Goal: Task Accomplishment & Management: Use online tool/utility

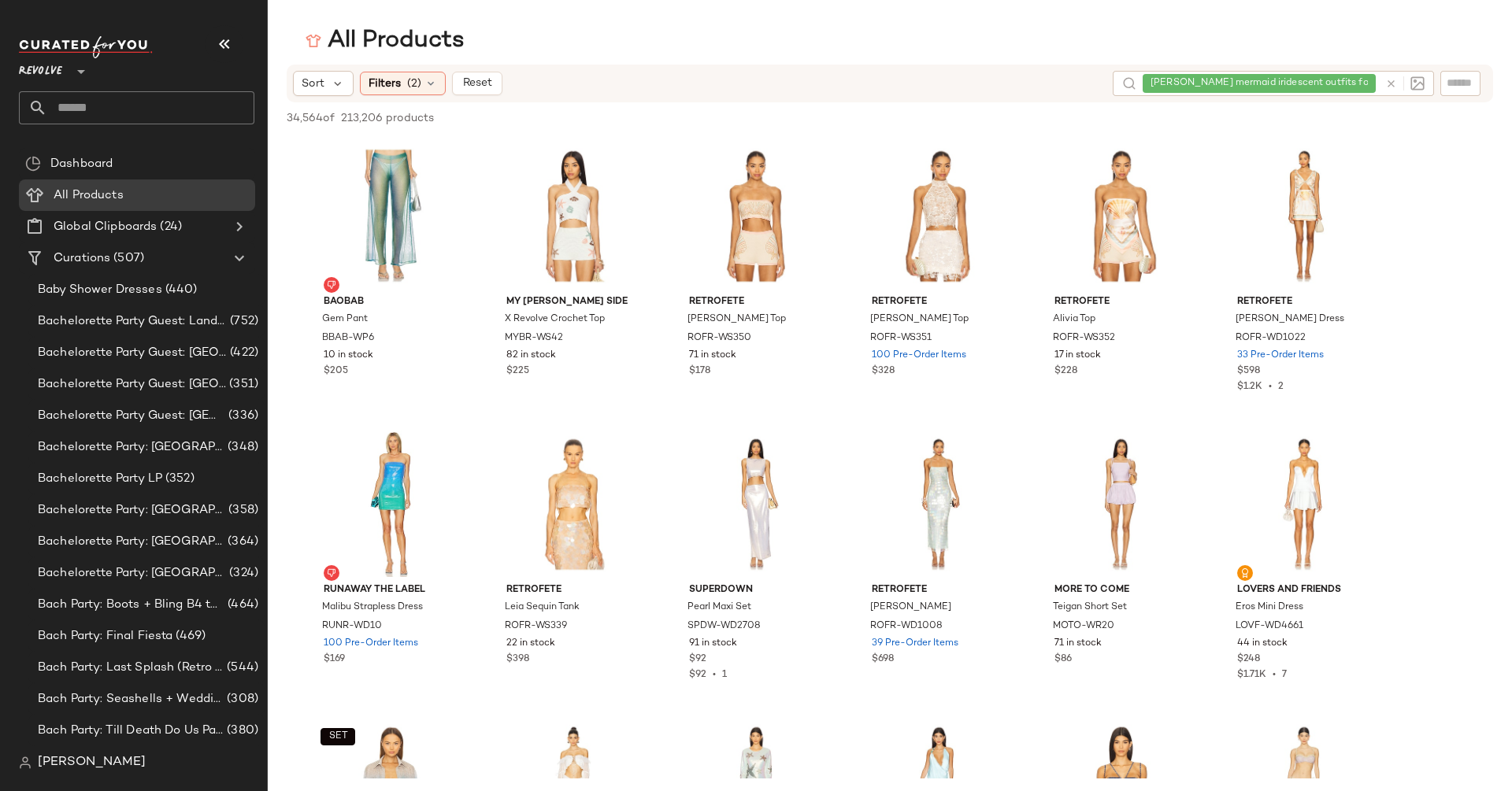
scroll to position [1405, 0]
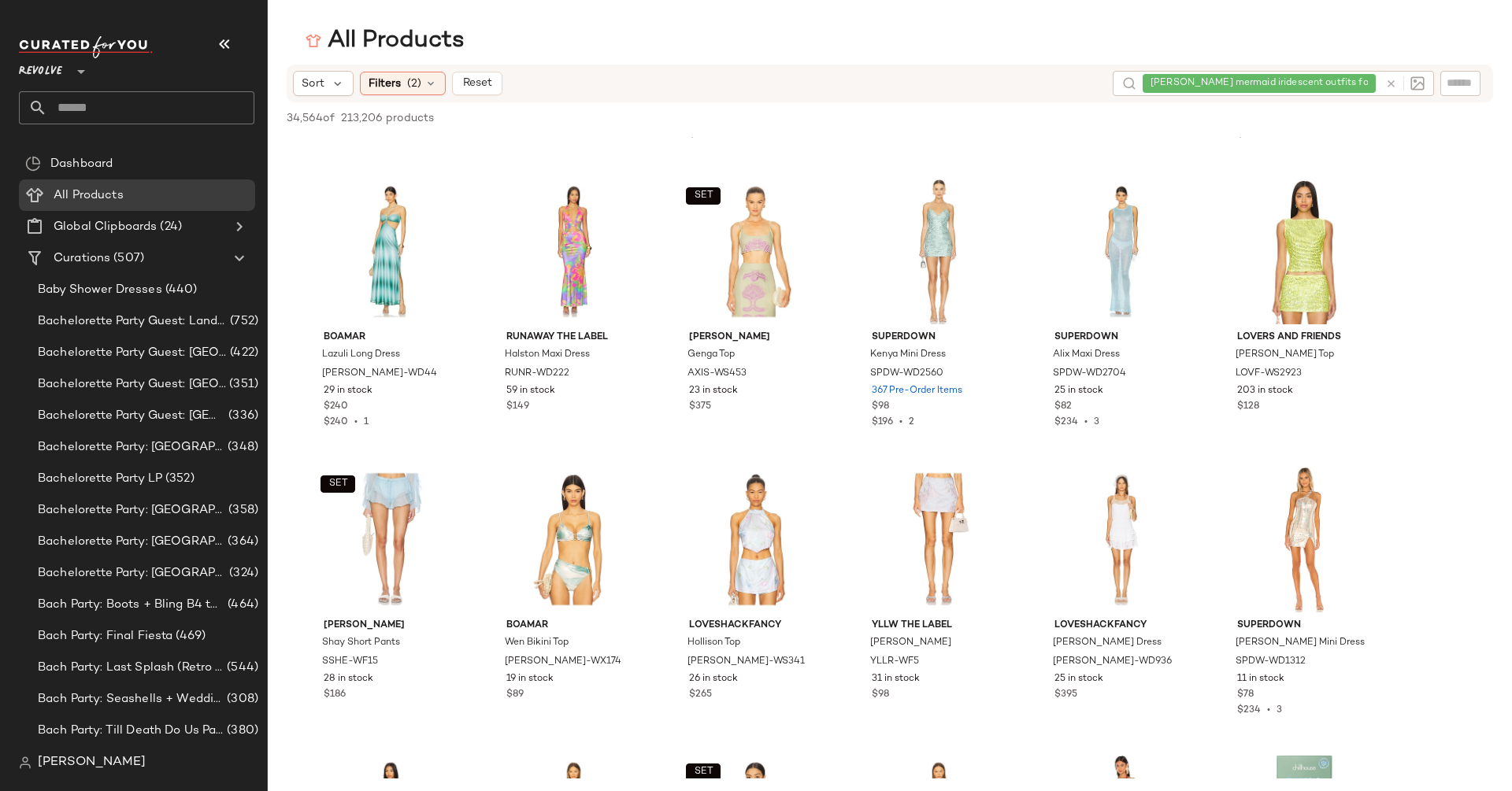
click at [76, 64] on icon at bounding box center [82, 72] width 19 height 19
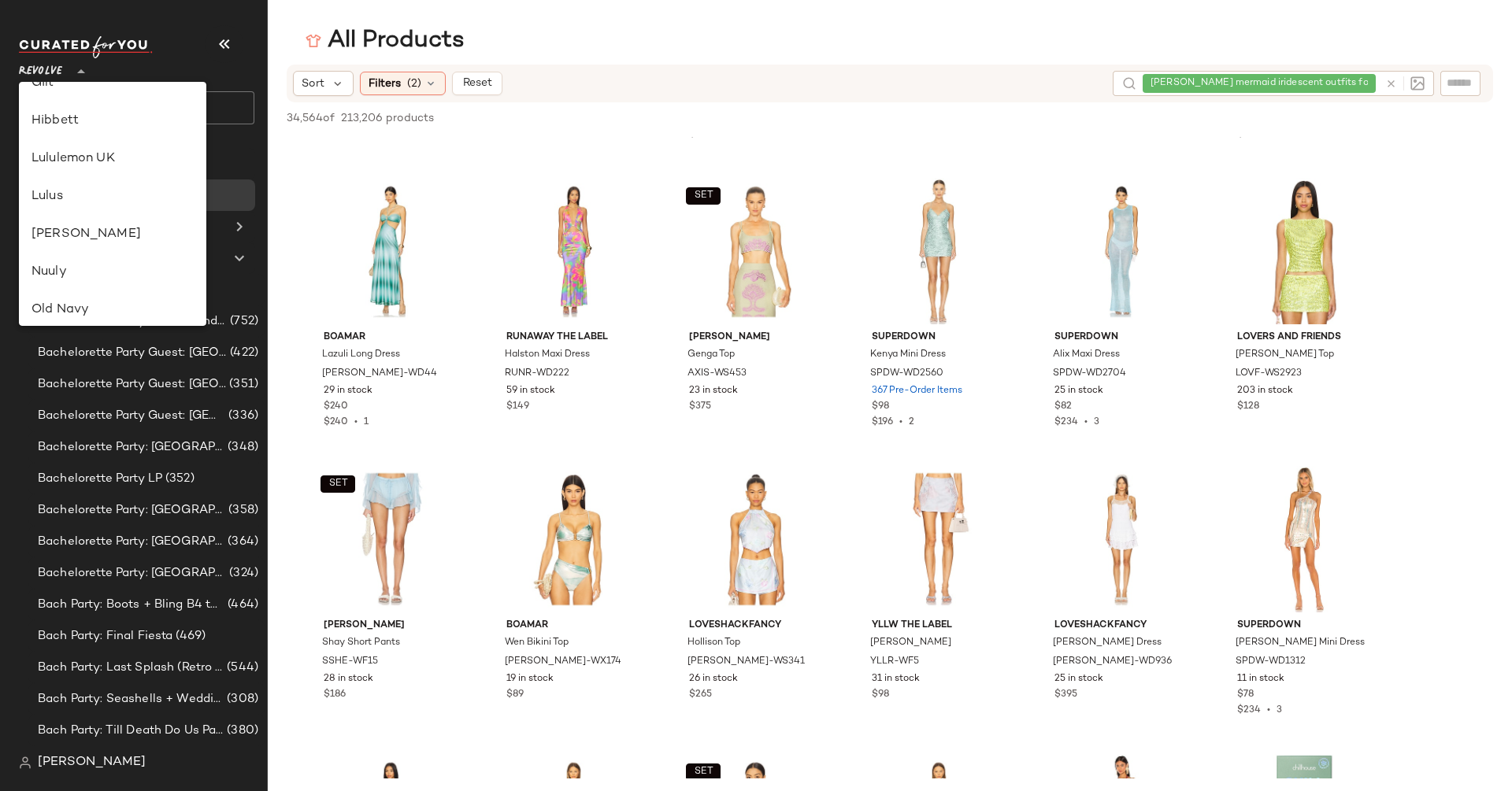
scroll to position [255, 0]
click at [122, 230] on div "GAP" at bounding box center [112, 230] width 162 height 19
type input "**"
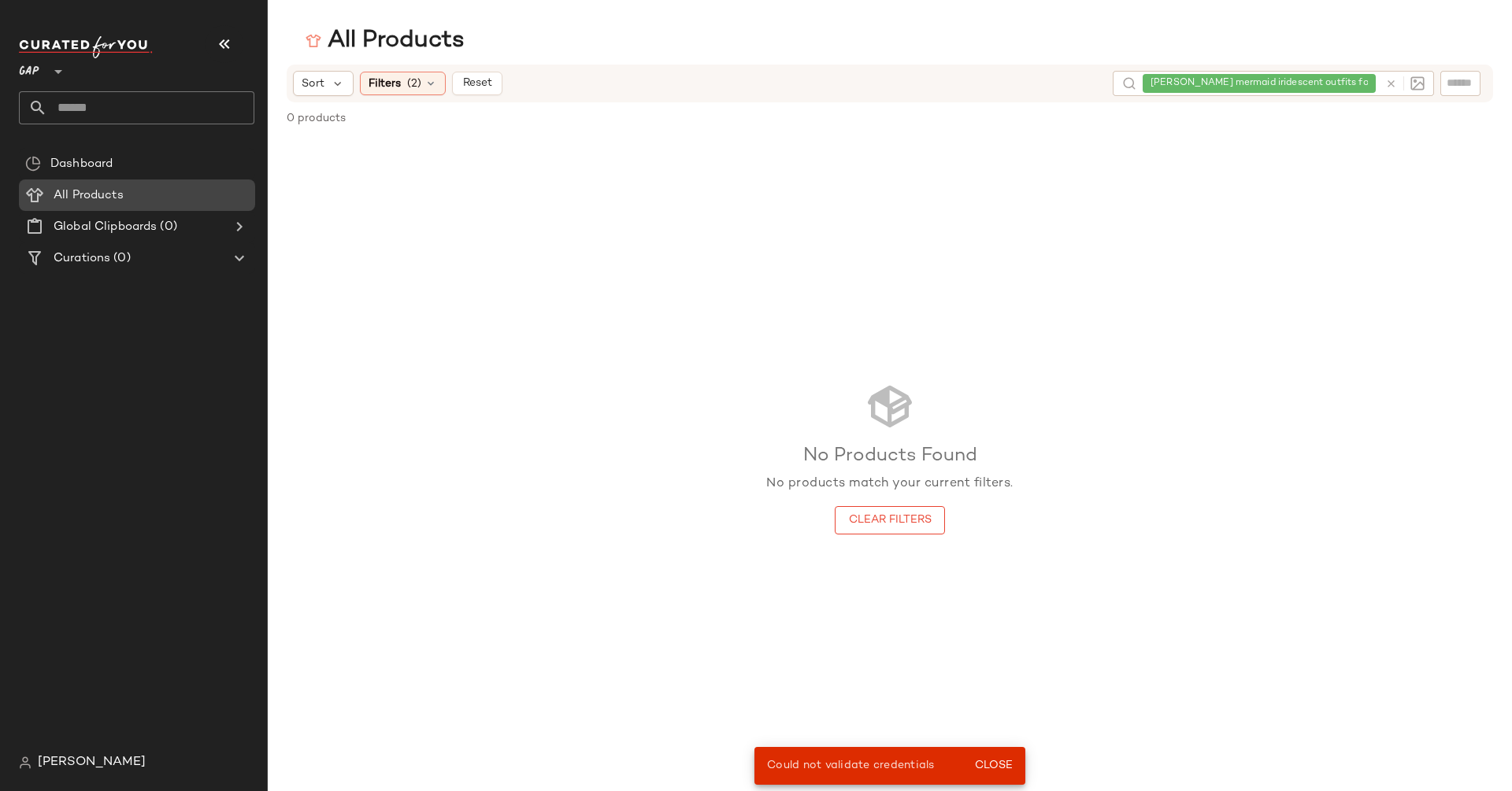
click at [158, 181] on Products "All Products" at bounding box center [138, 195] width 237 height 32
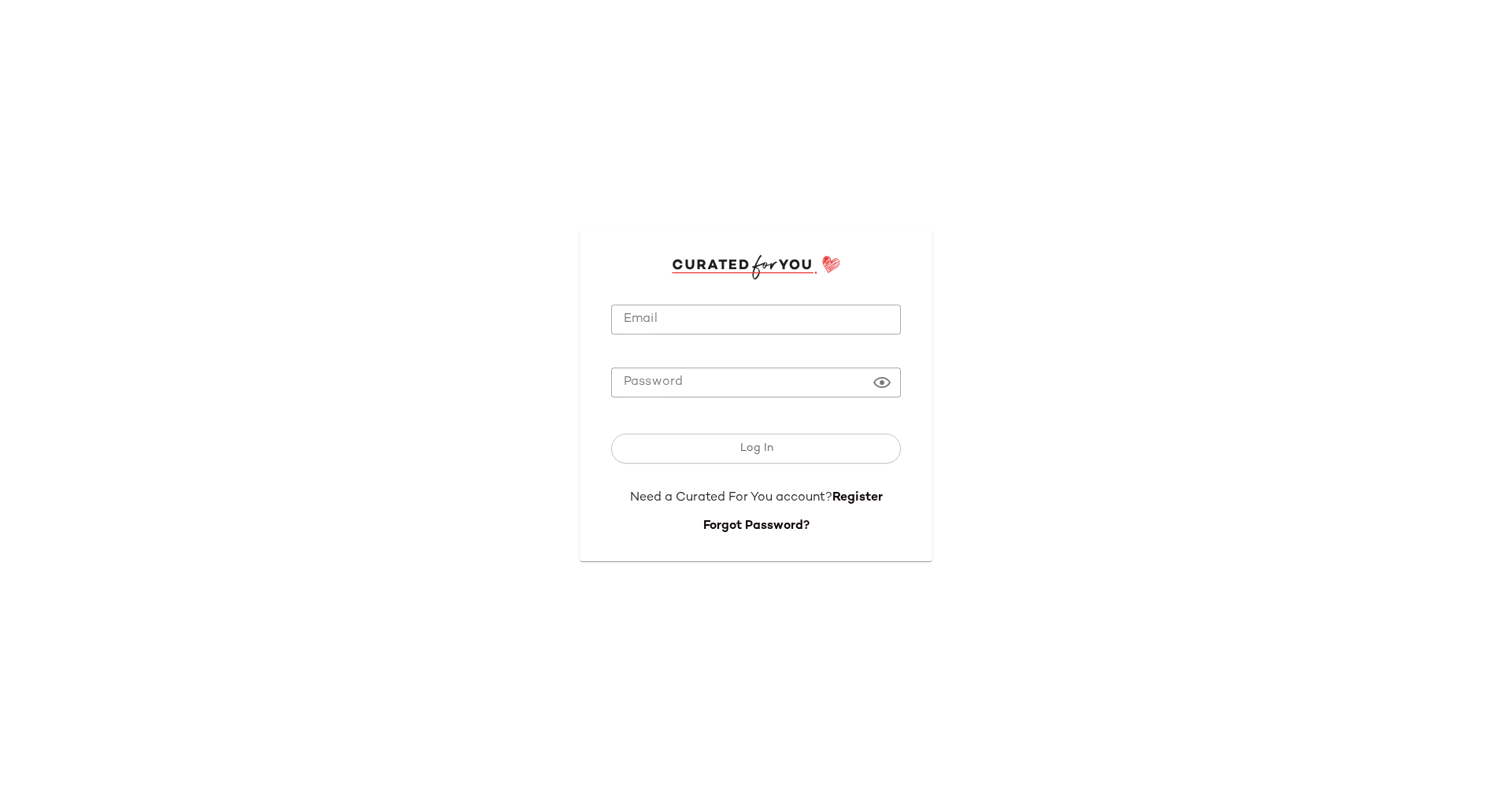
click at [662, 321] on input "Email" at bounding box center [756, 320] width 290 height 31
type input "**********"
click at [756, 444] on span "Log In" at bounding box center [756, 448] width 34 height 12
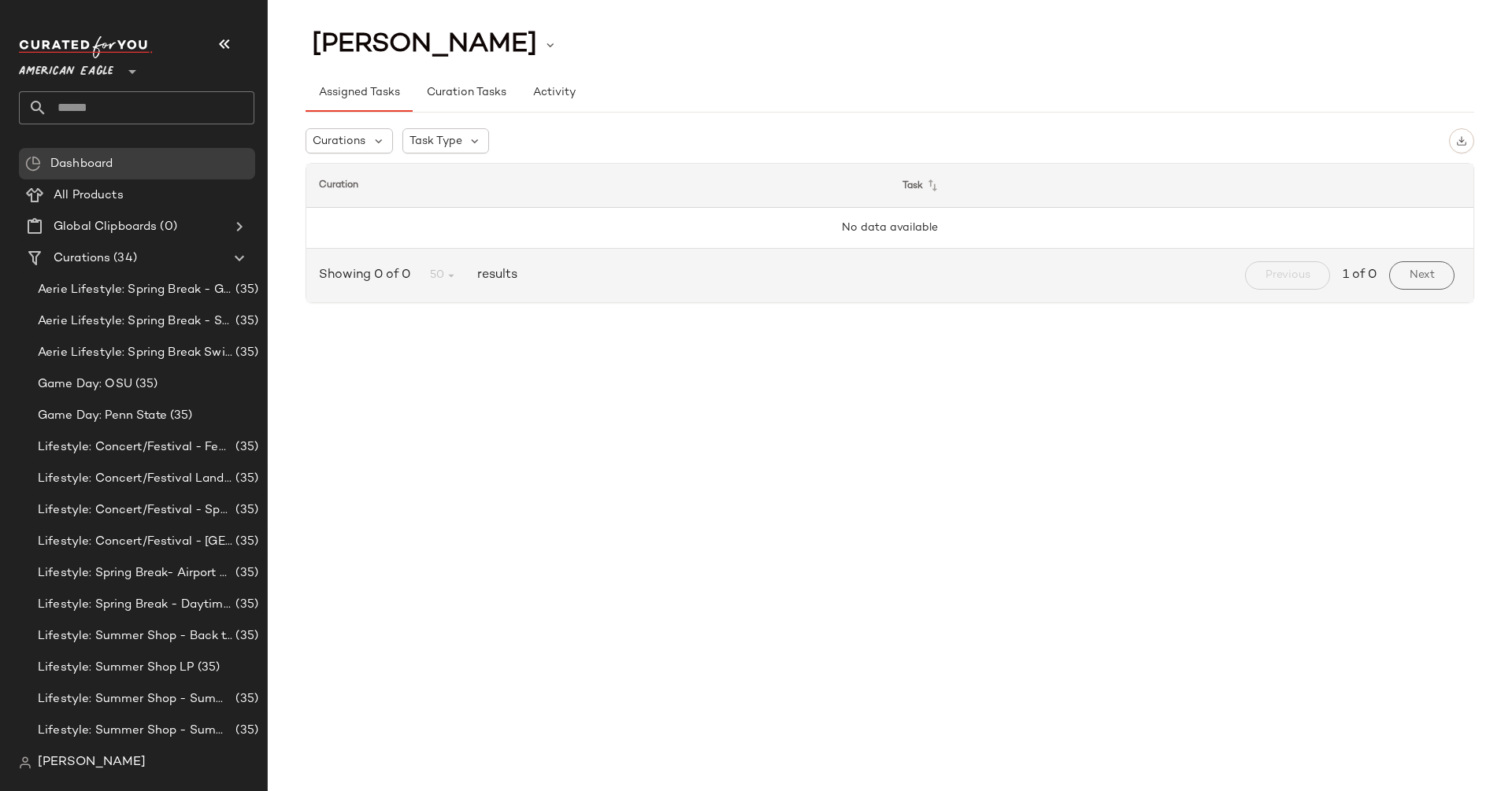
click at [54, 68] on span "American Eagle" at bounding box center [67, 67] width 95 height 28
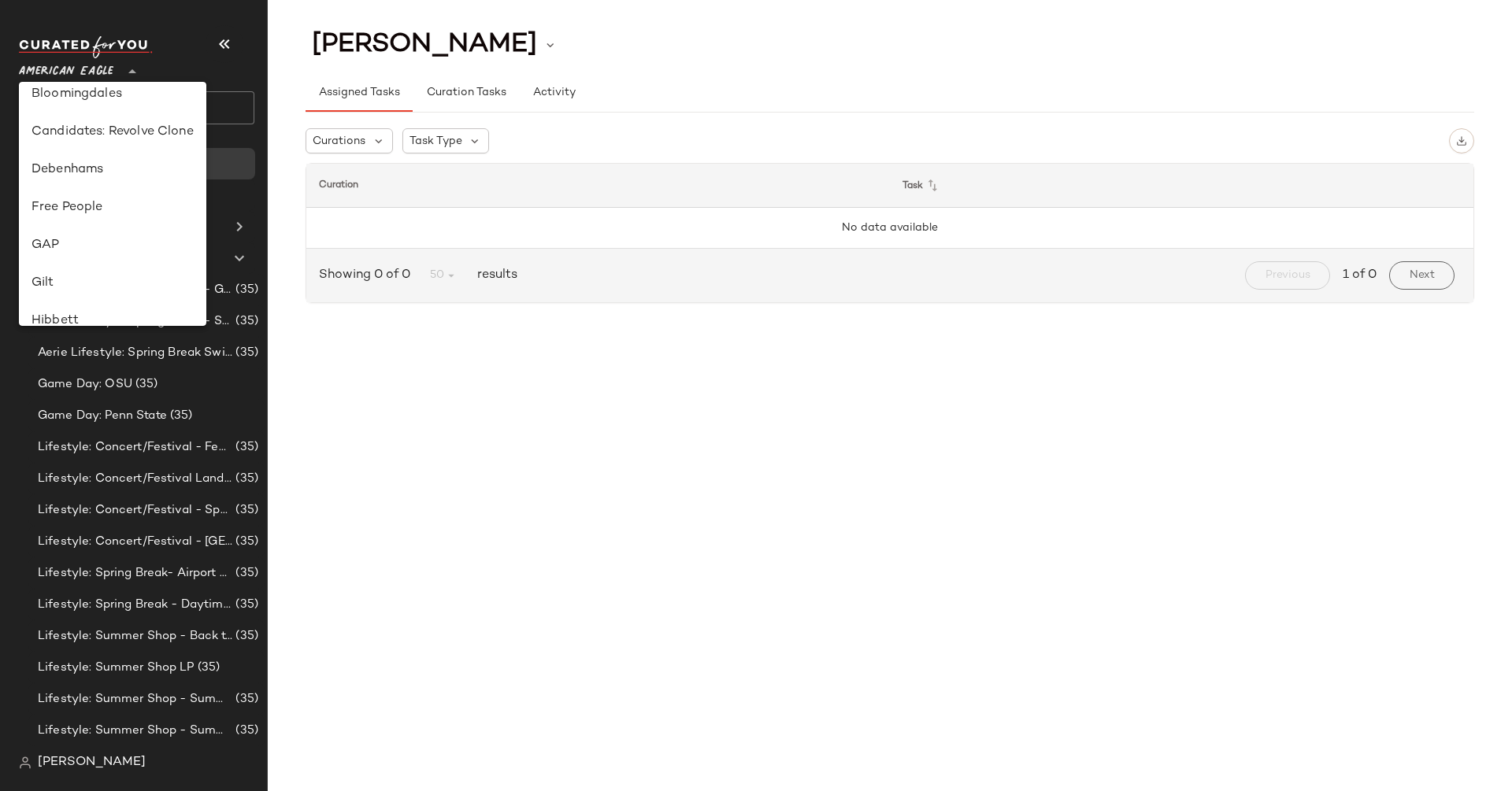
scroll to position [251, 0]
click at [105, 230] on div "GAP" at bounding box center [112, 233] width 162 height 19
type input "**"
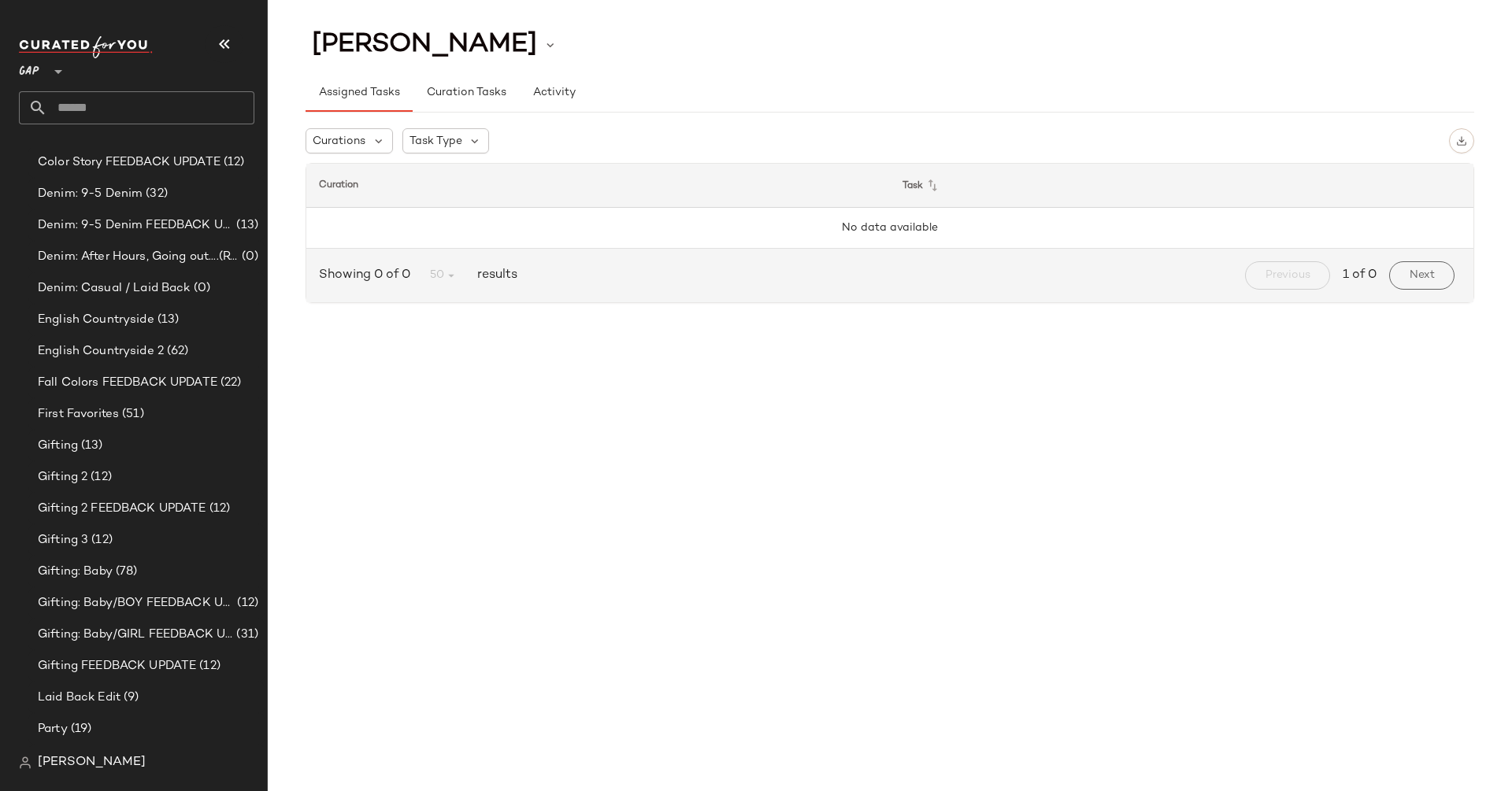
scroll to position [224, 0]
click at [146, 498] on span "Gifting 2 FEEDBACK UPDATE" at bounding box center [122, 506] width 168 height 18
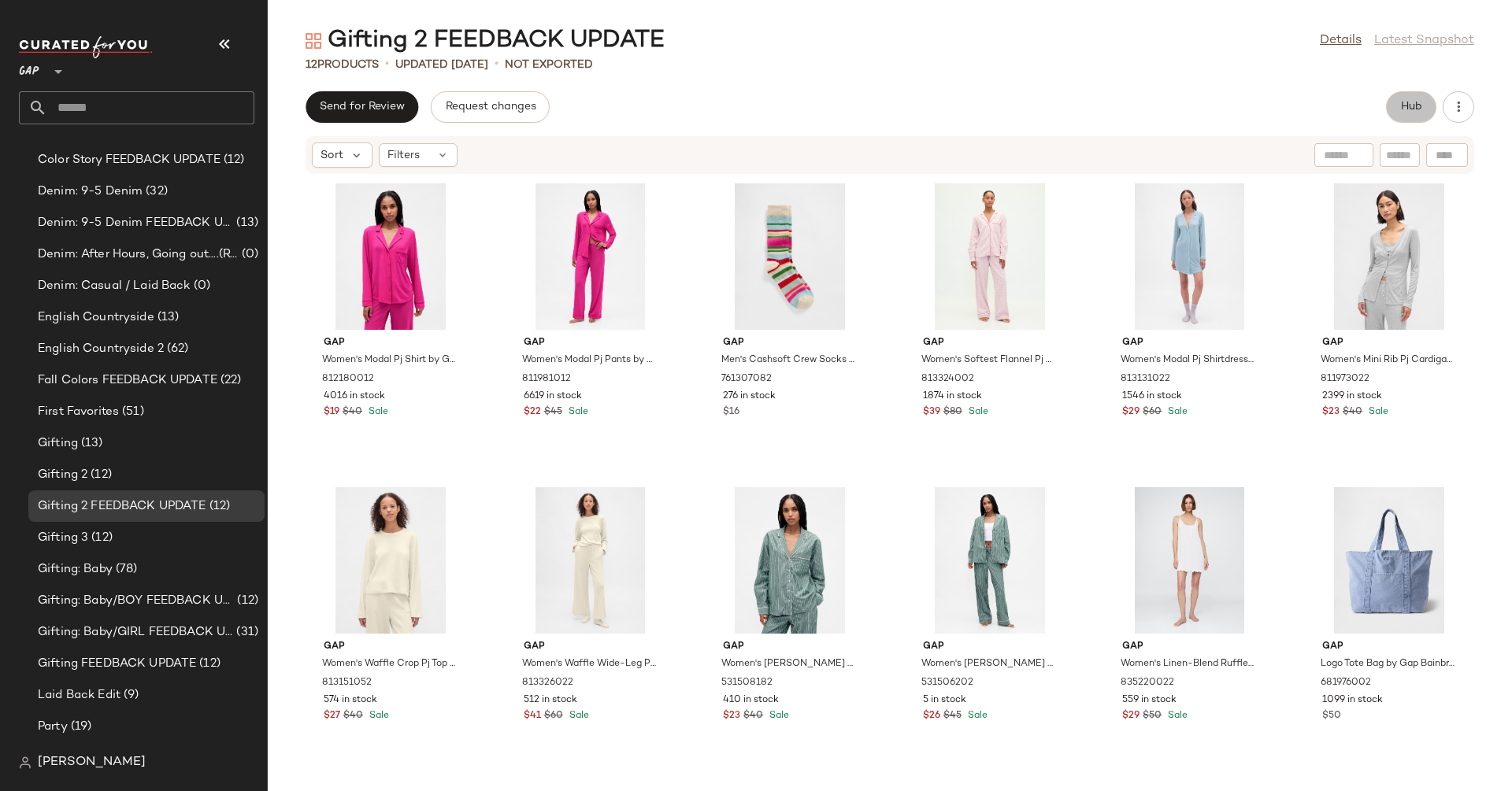
click at [1401, 110] on span "Hub" at bounding box center [1410, 107] width 22 height 12
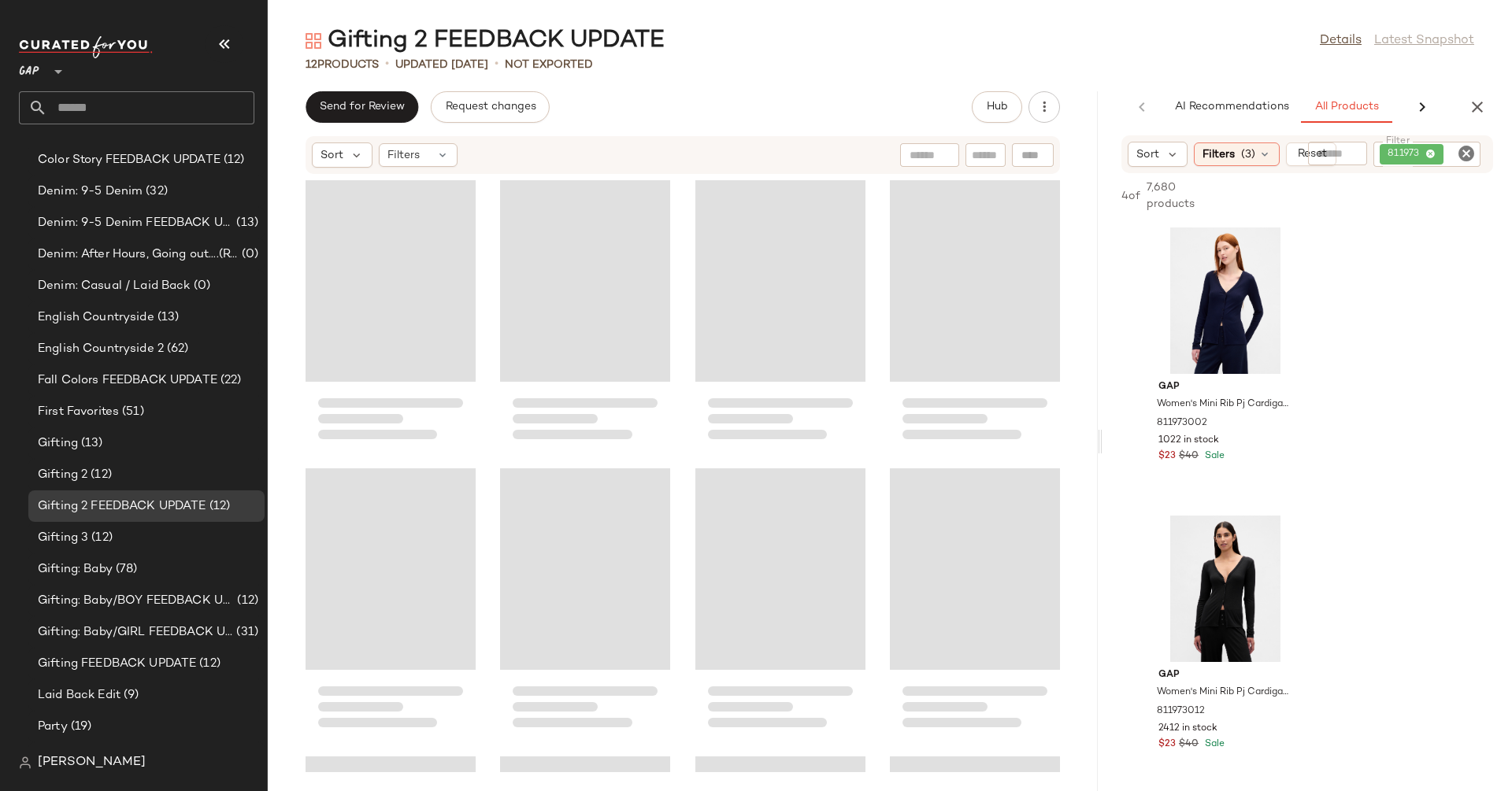
drag, startPoint x: 890, startPoint y: 446, endPoint x: 1251, endPoint y: 424, distance: 361.7
click at [1251, 424] on div "Gifting 2 FEEDBACK UPDATE Details Latest Snapshot 12 Products • updated Sep 4th…" at bounding box center [889, 408] width 1244 height 766
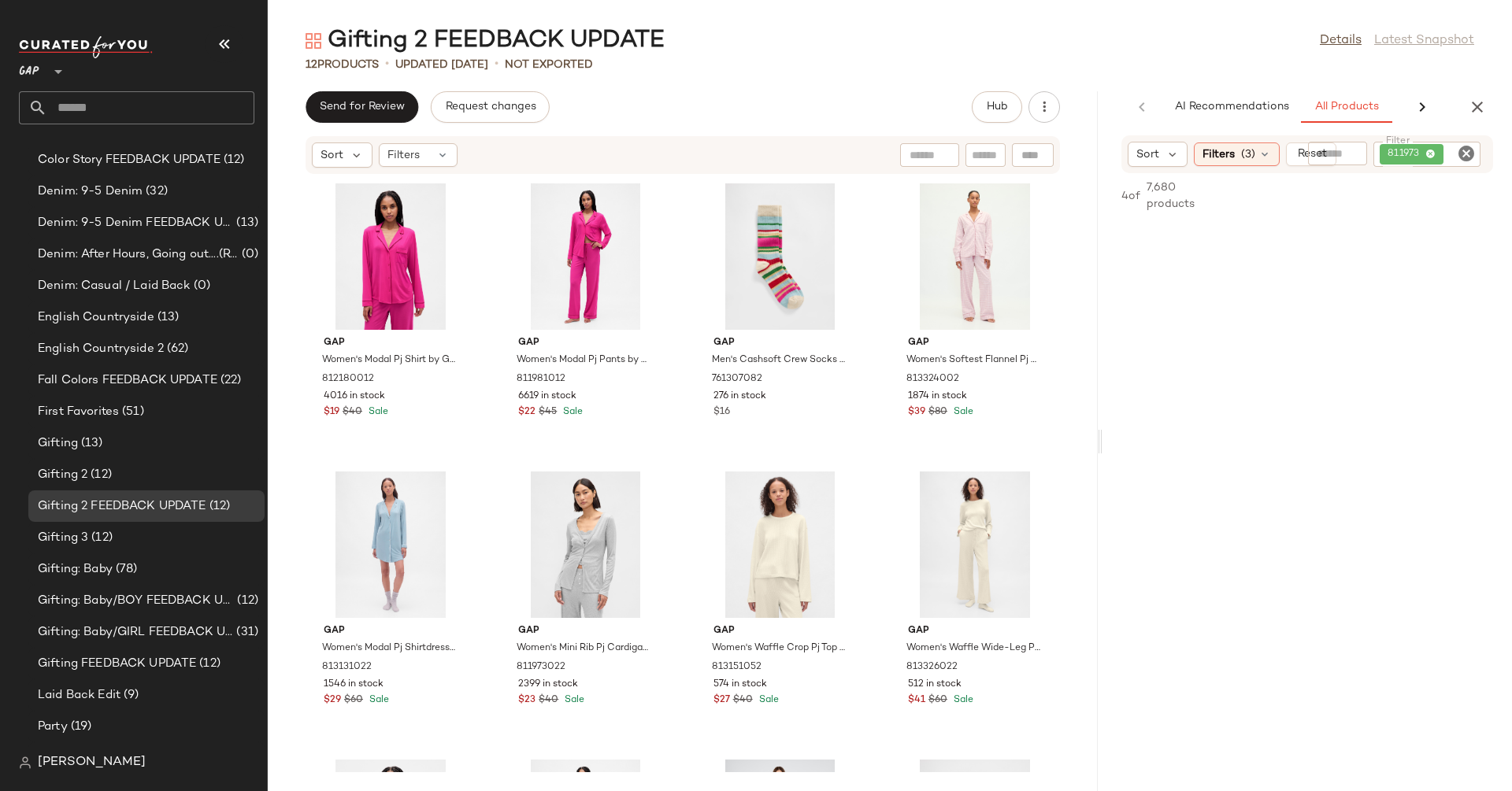
scroll to position [1160, 0]
click at [1464, 154] on icon "Clear Filter" at bounding box center [1466, 153] width 19 height 19
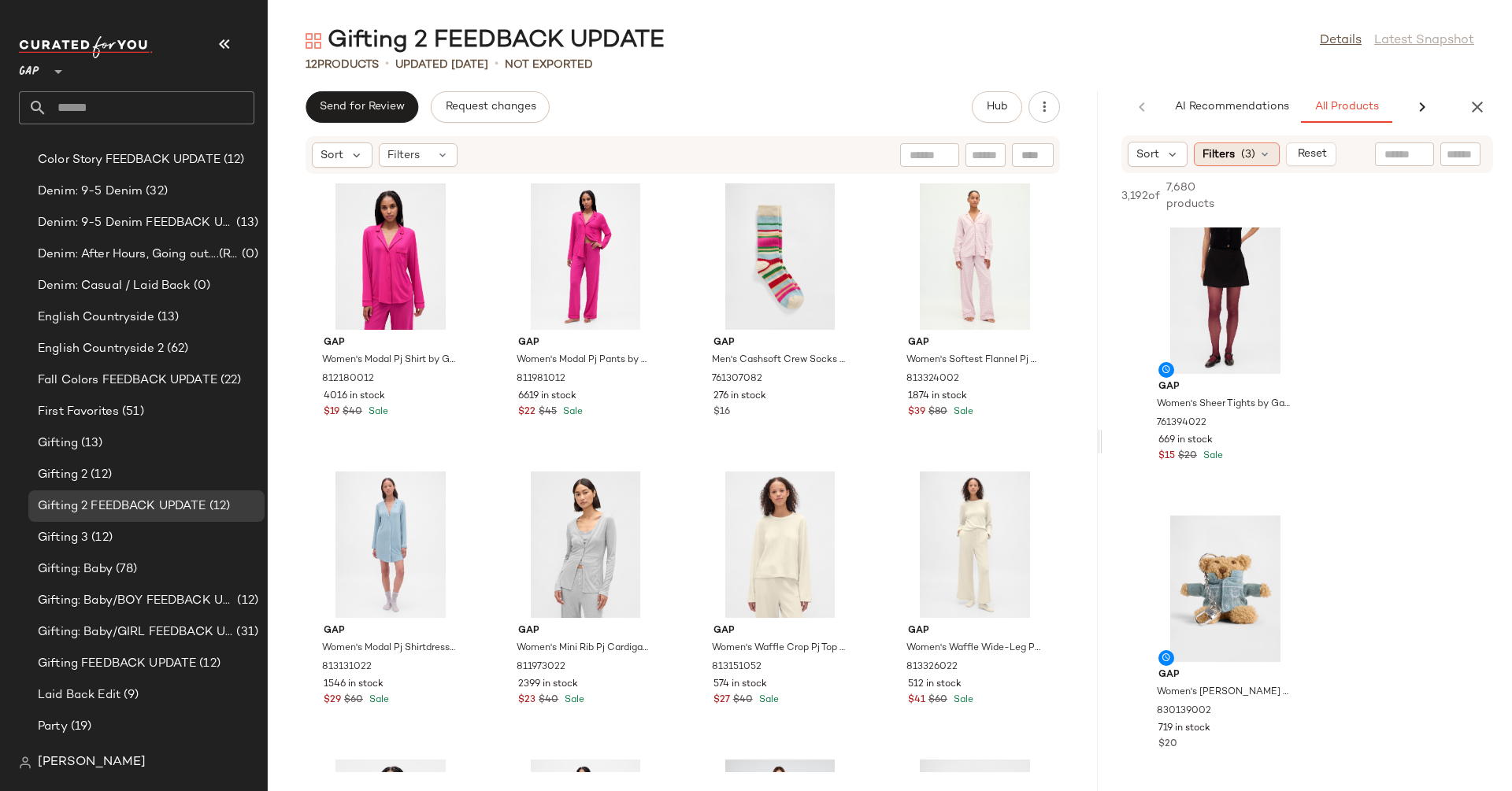
click at [1220, 151] on span "Filters" at bounding box center [1218, 154] width 32 height 17
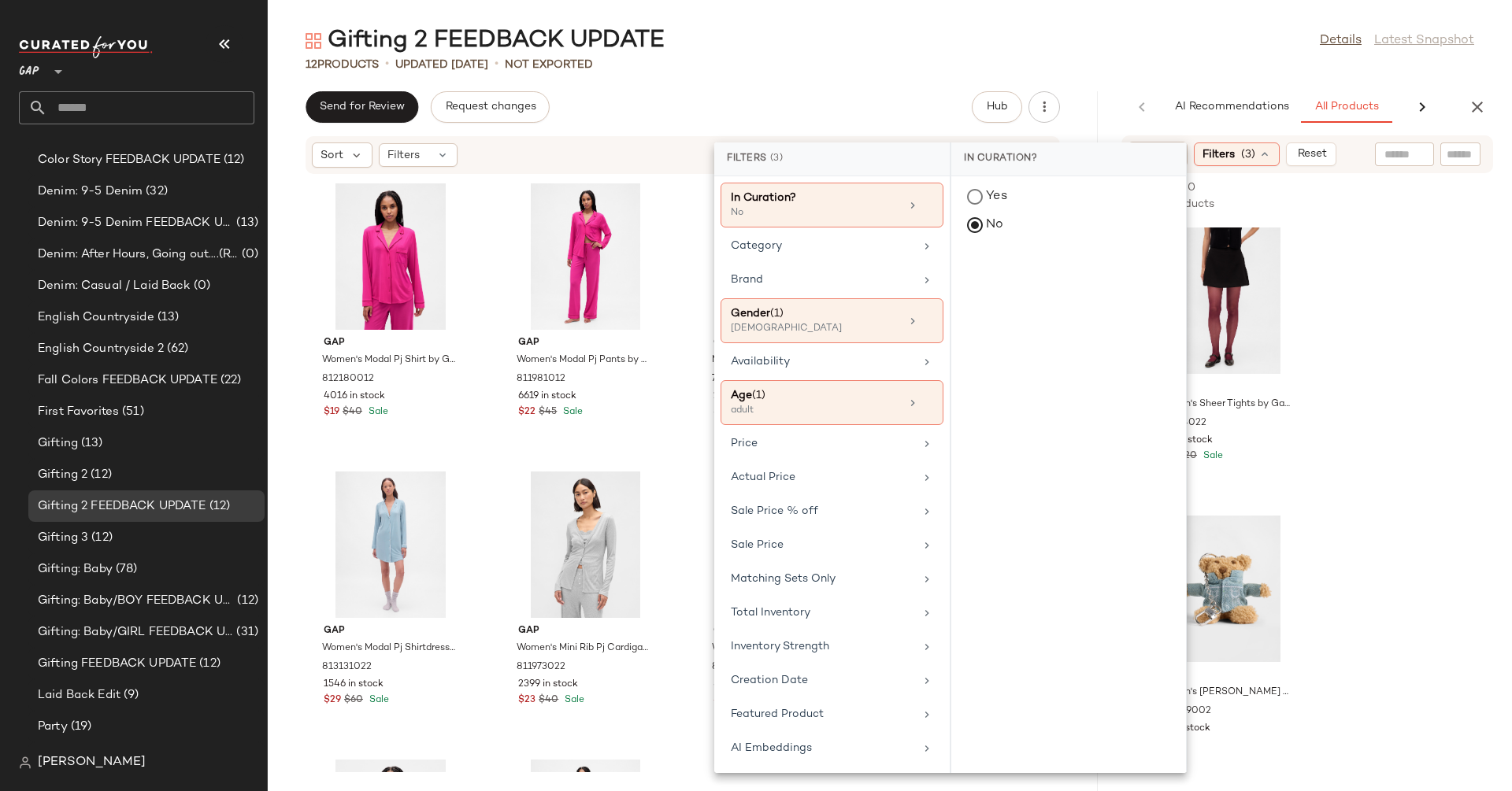
click at [1107, 91] on div "AI Recommendations All Products Clipboard Reports" at bounding box center [1282, 107] width 359 height 32
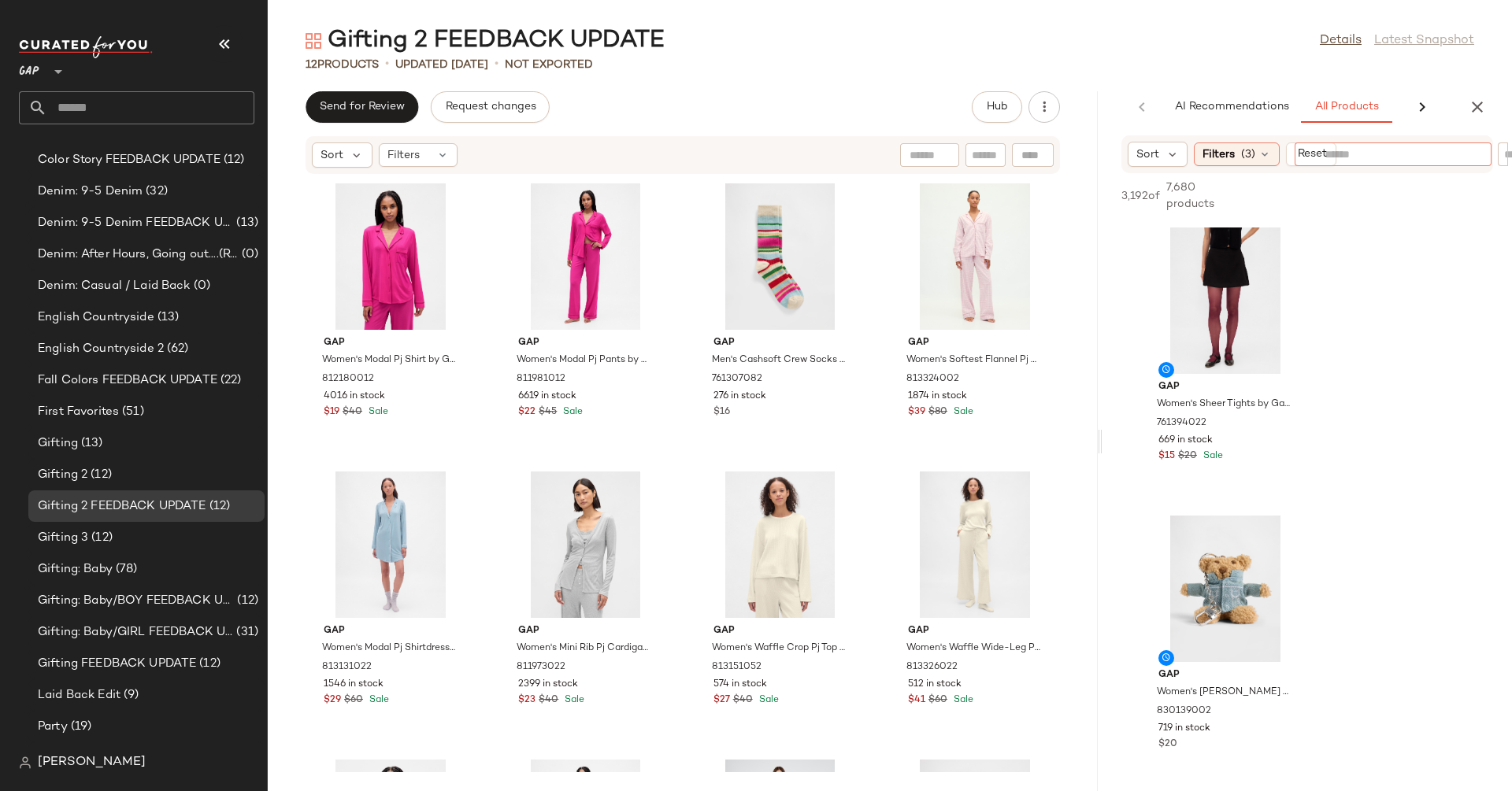
click at [1404, 162] on div at bounding box center [1393, 154] width 137 height 24
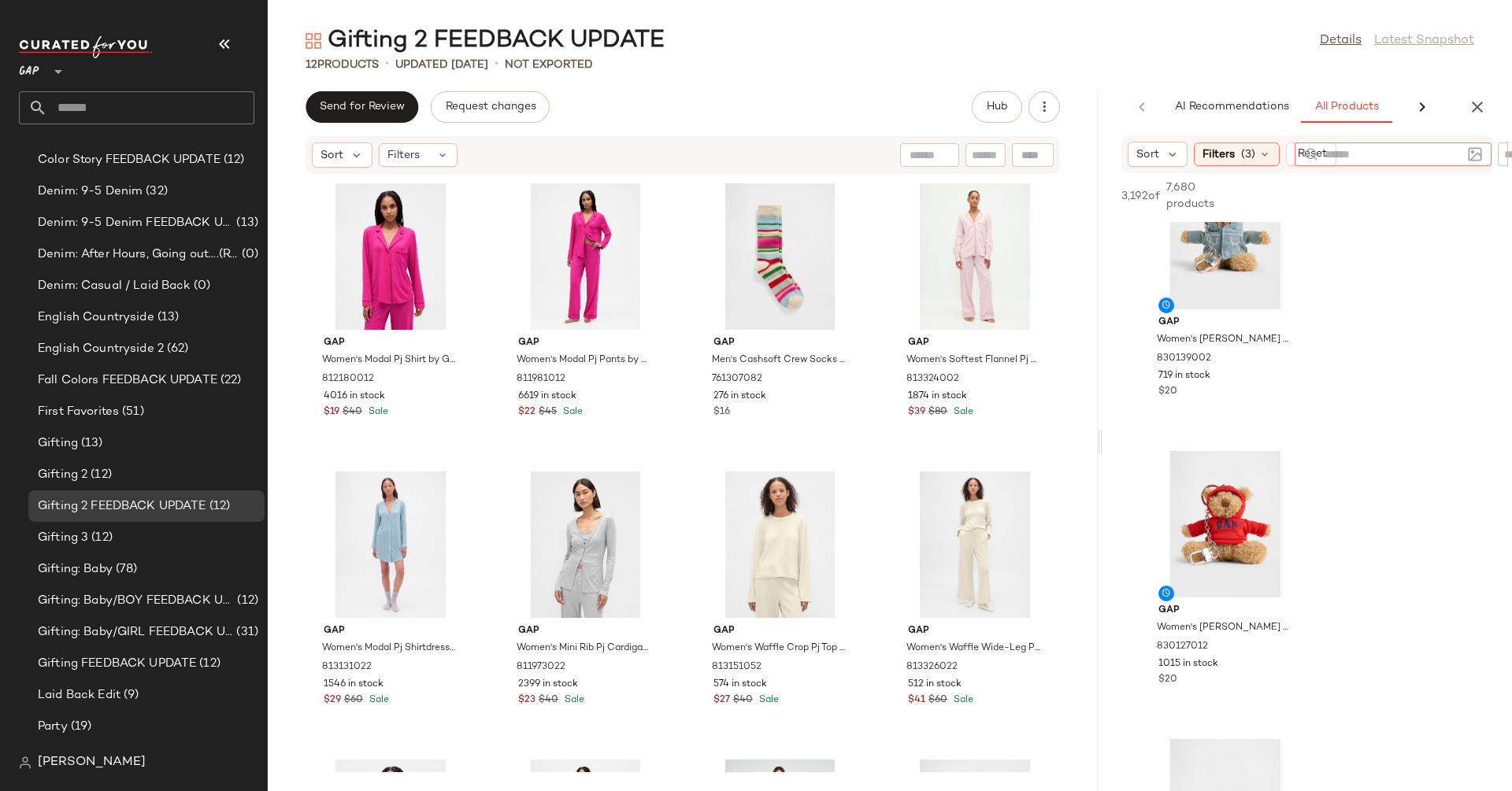
scroll to position [353, 0]
click at [1228, 575] on span "View" at bounding box center [1225, 571] width 27 height 12
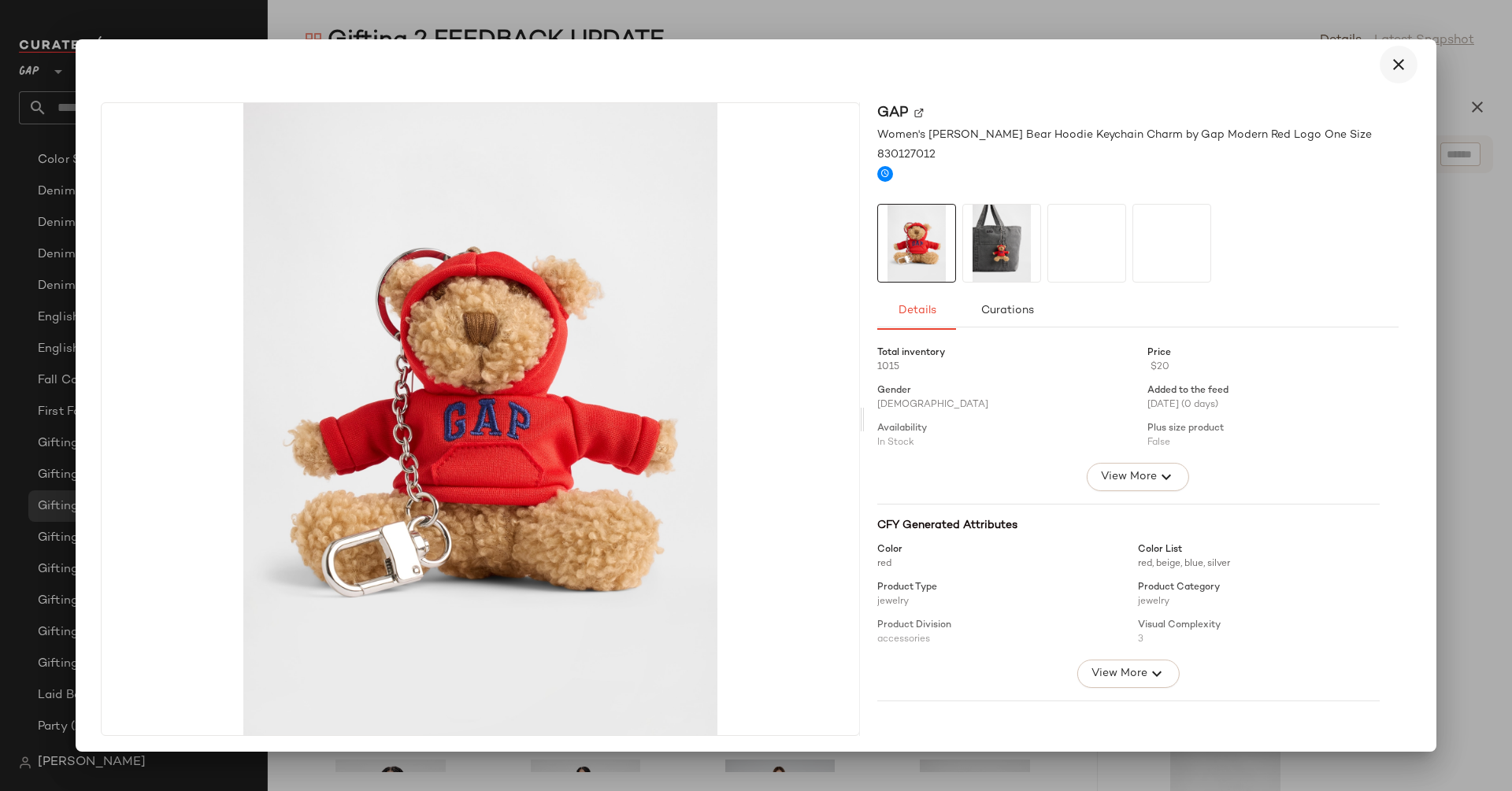
click at [1389, 73] on icon "button" at bounding box center [1399, 65] width 19 height 19
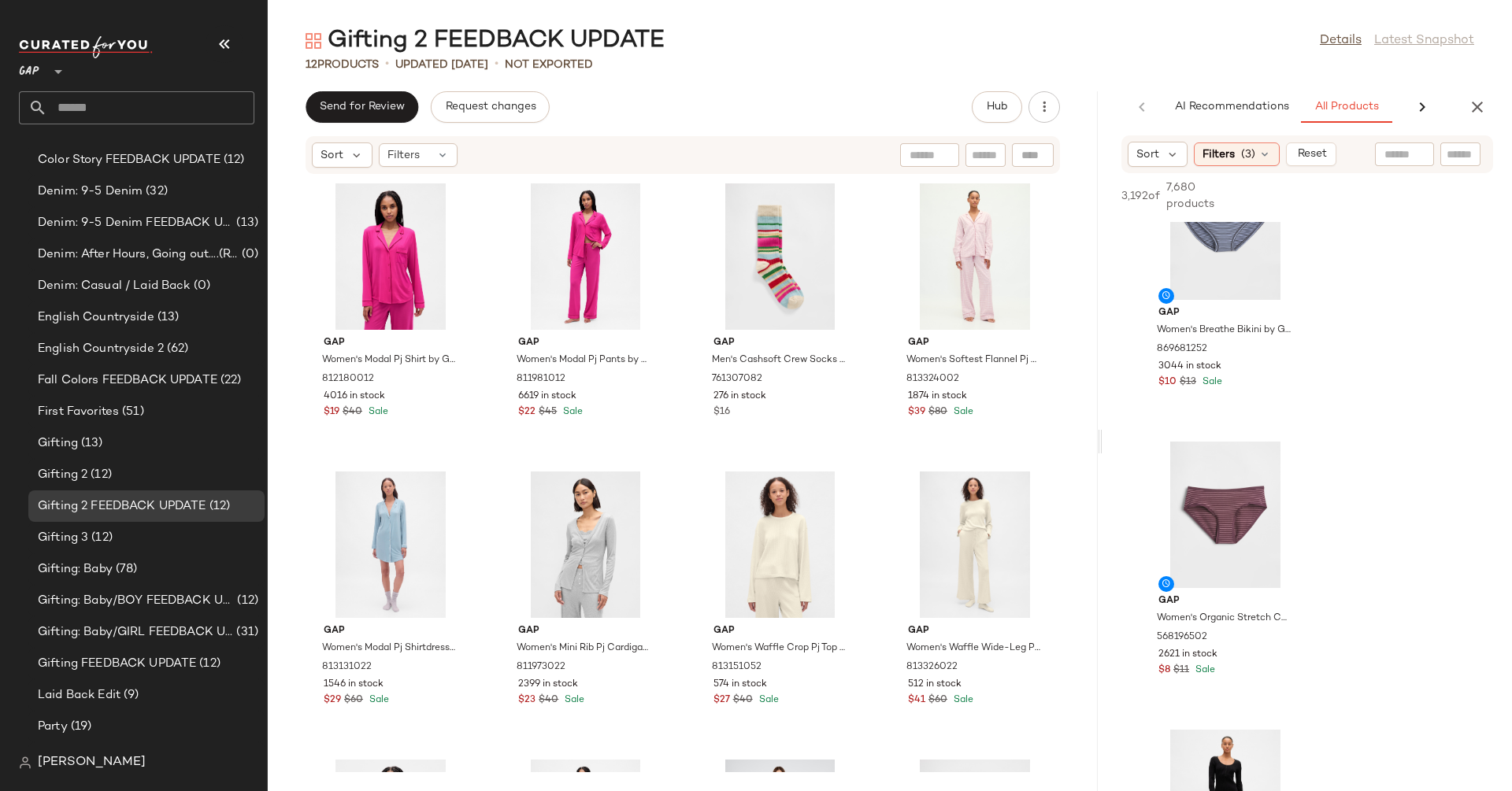
scroll to position [2956, 0]
click at [1449, 148] on input "text" at bounding box center [1459, 154] width 27 height 17
type input "****"
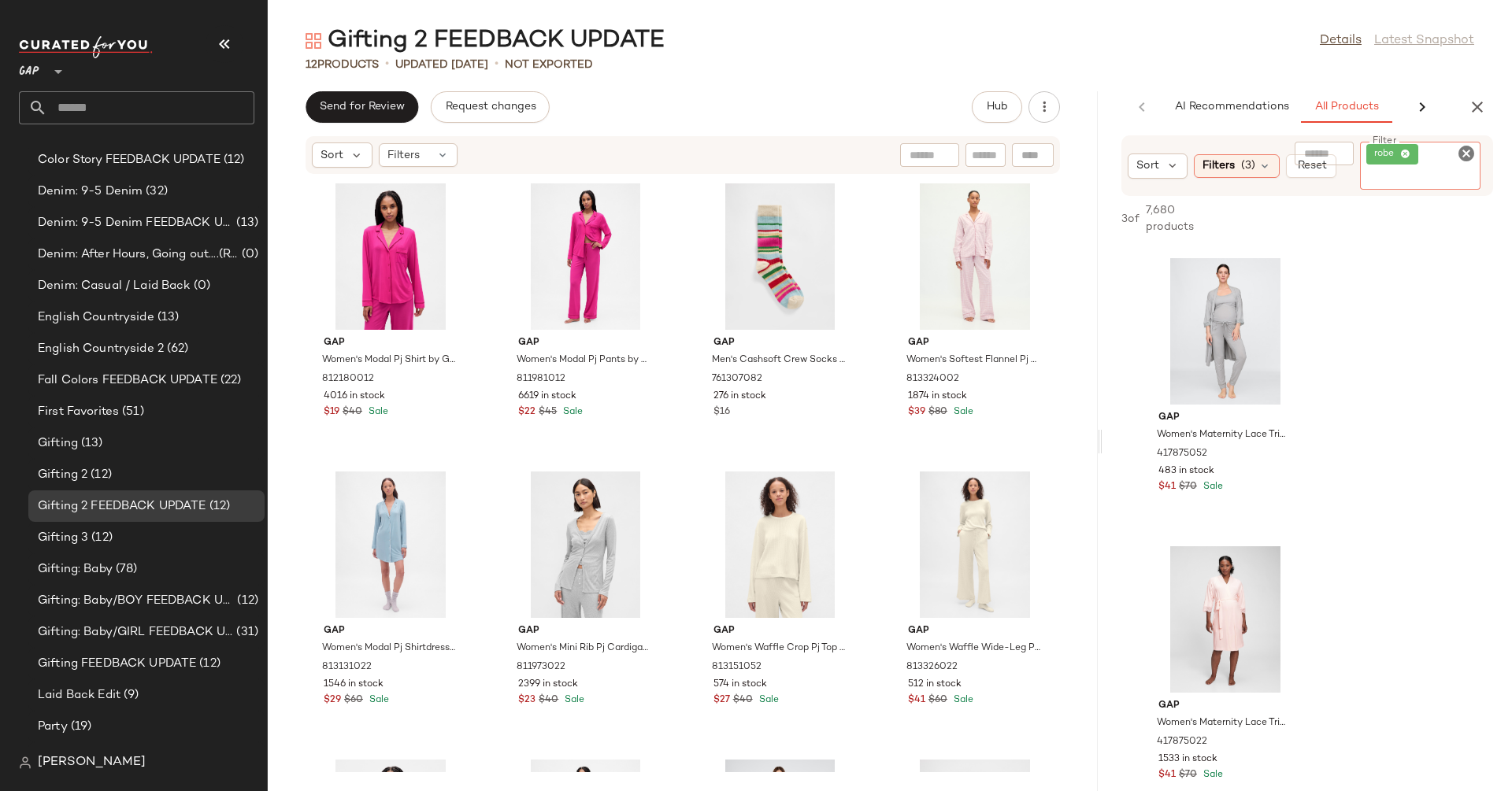
scroll to position [0, 0]
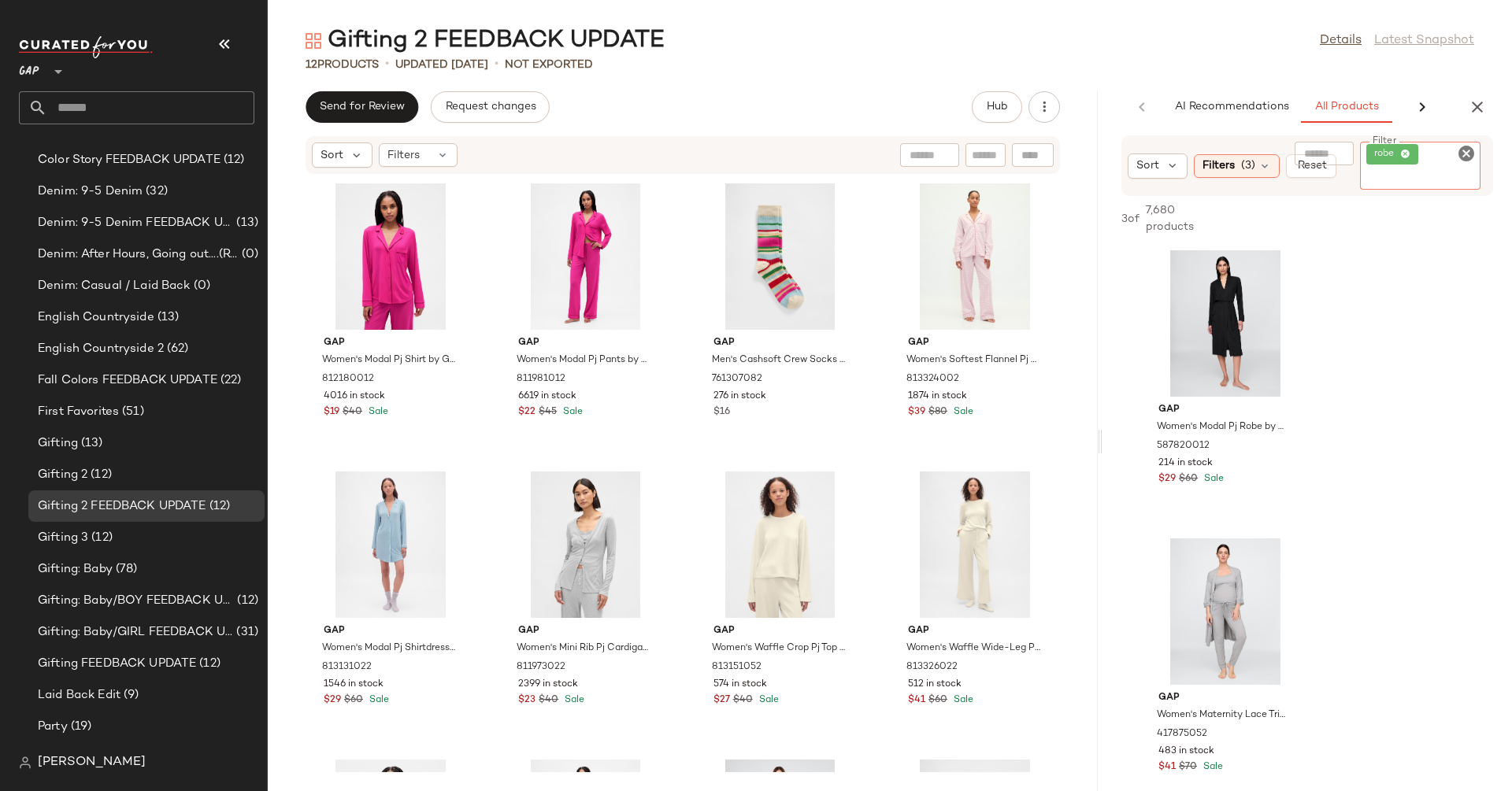
click at [1466, 150] on icon "Clear Filter" at bounding box center [1466, 153] width 19 height 19
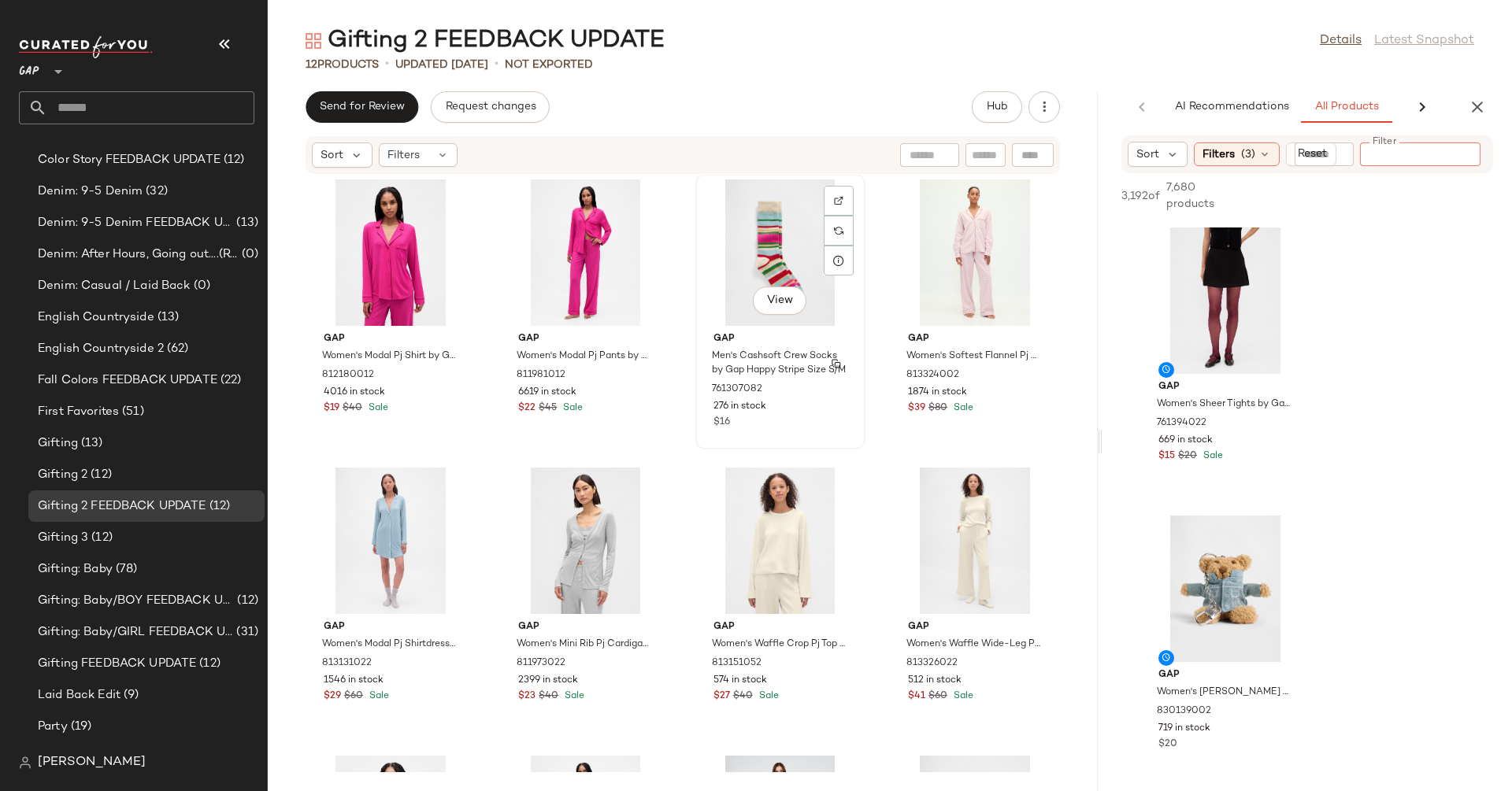
scroll to position [17, 0]
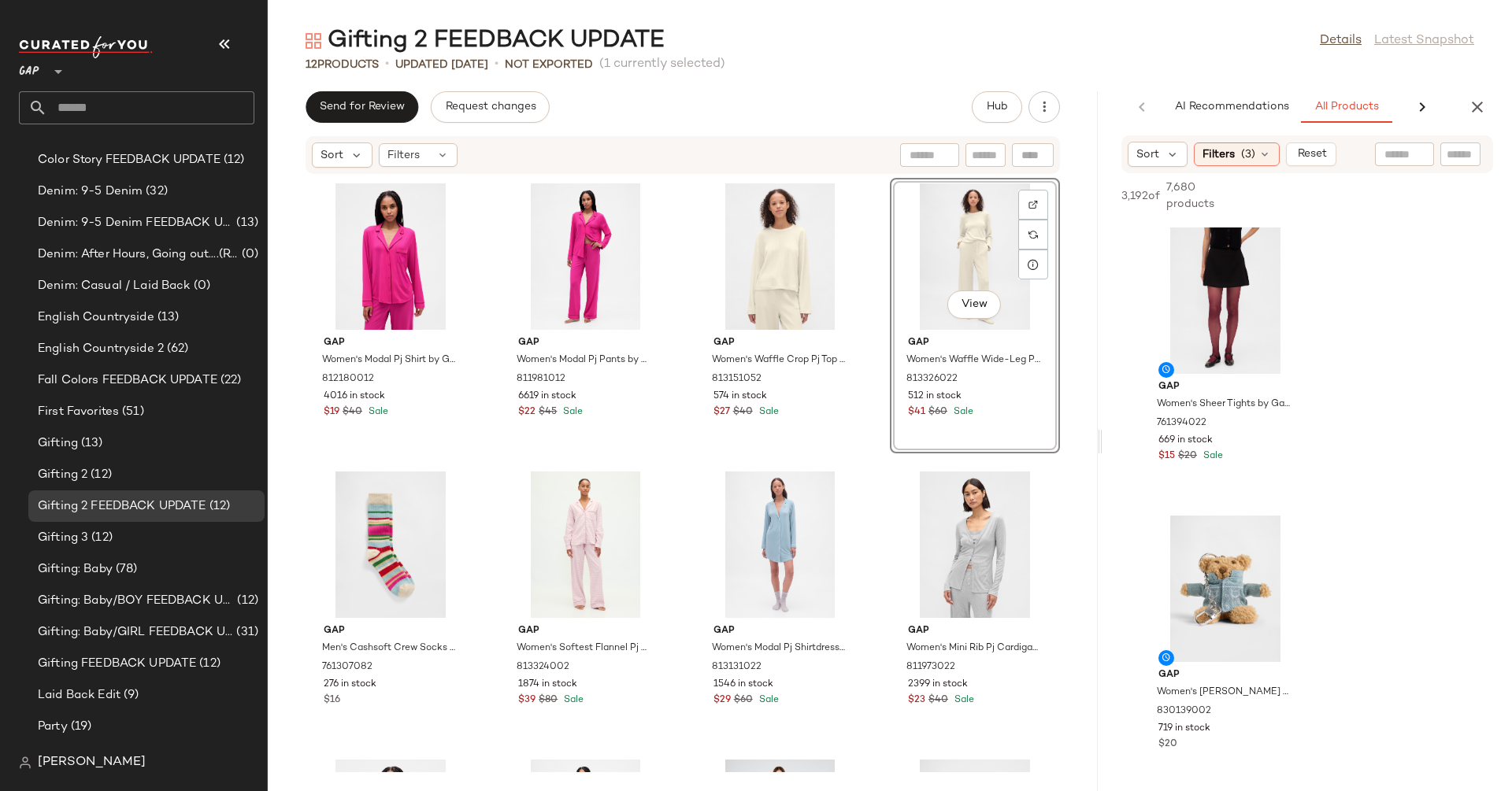
drag, startPoint x: 961, startPoint y: 556, endPoint x: 761, endPoint y: 791, distance: 308.6
click at [1454, 156] on input "text" at bounding box center [1459, 154] width 27 height 17
type input "********"
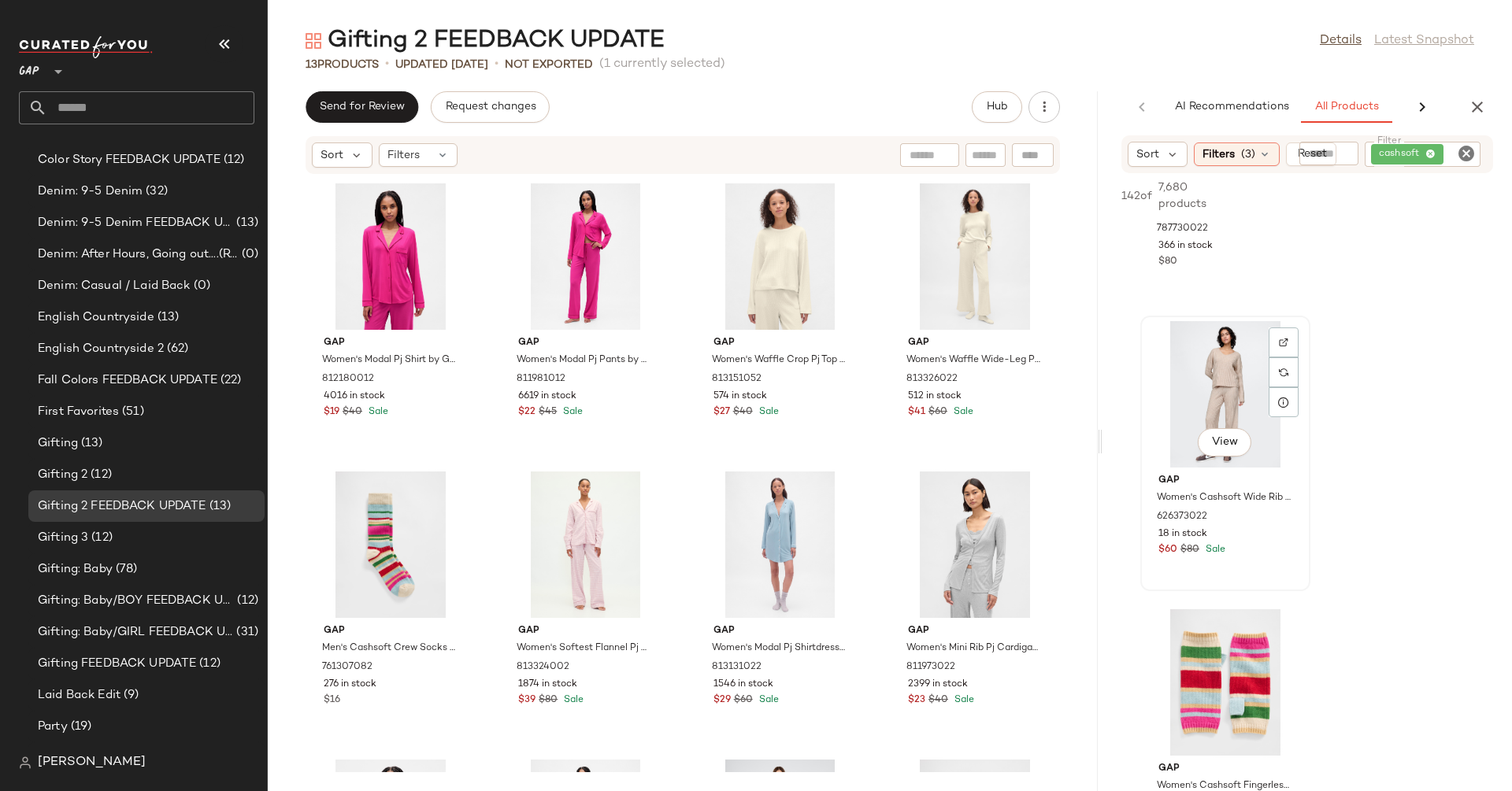
click at [1229, 407] on div "View" at bounding box center [1225, 394] width 159 height 146
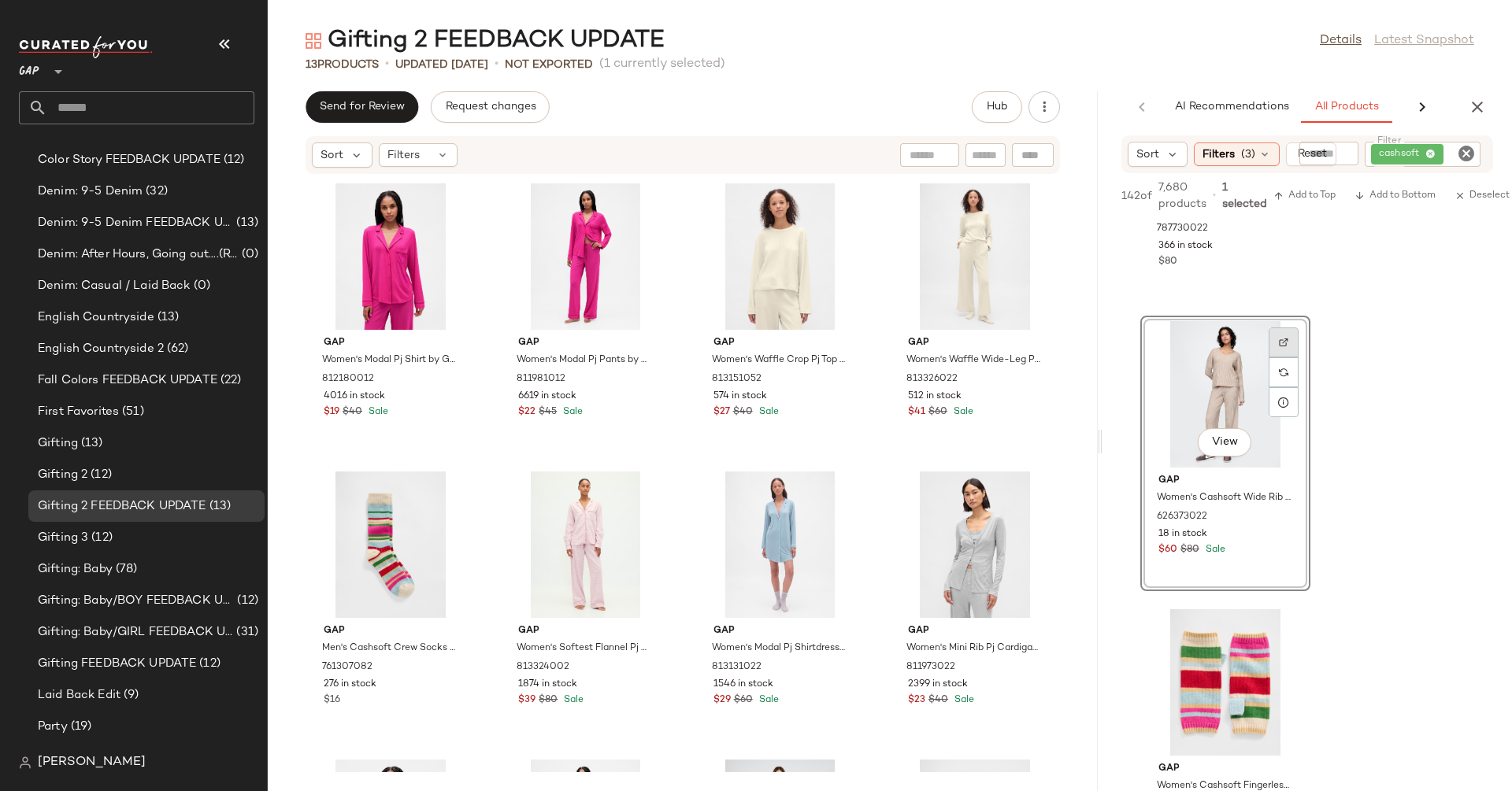
click at [1273, 343] on div at bounding box center [1283, 343] width 30 height 30
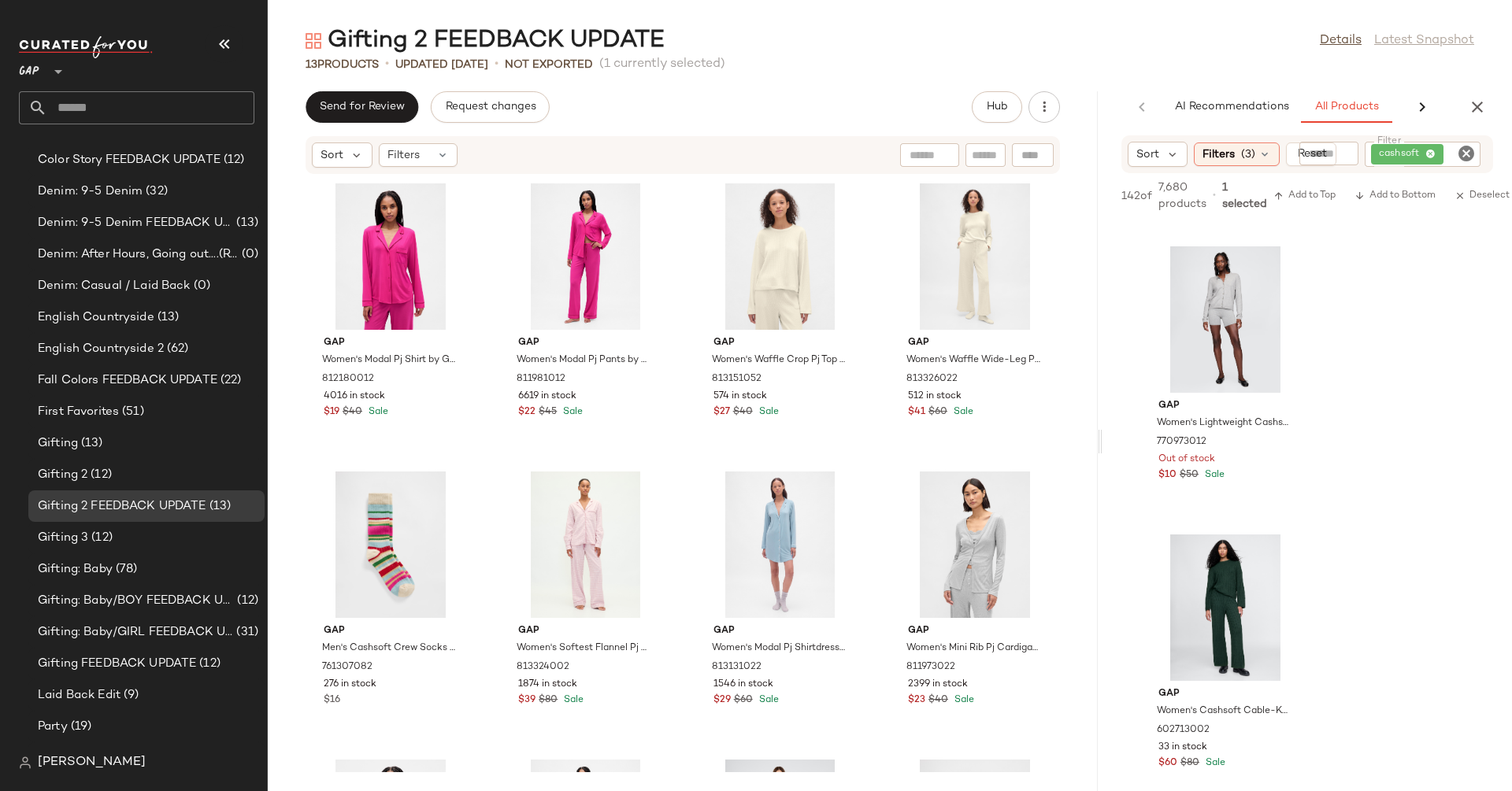
scroll to position [7035, 0]
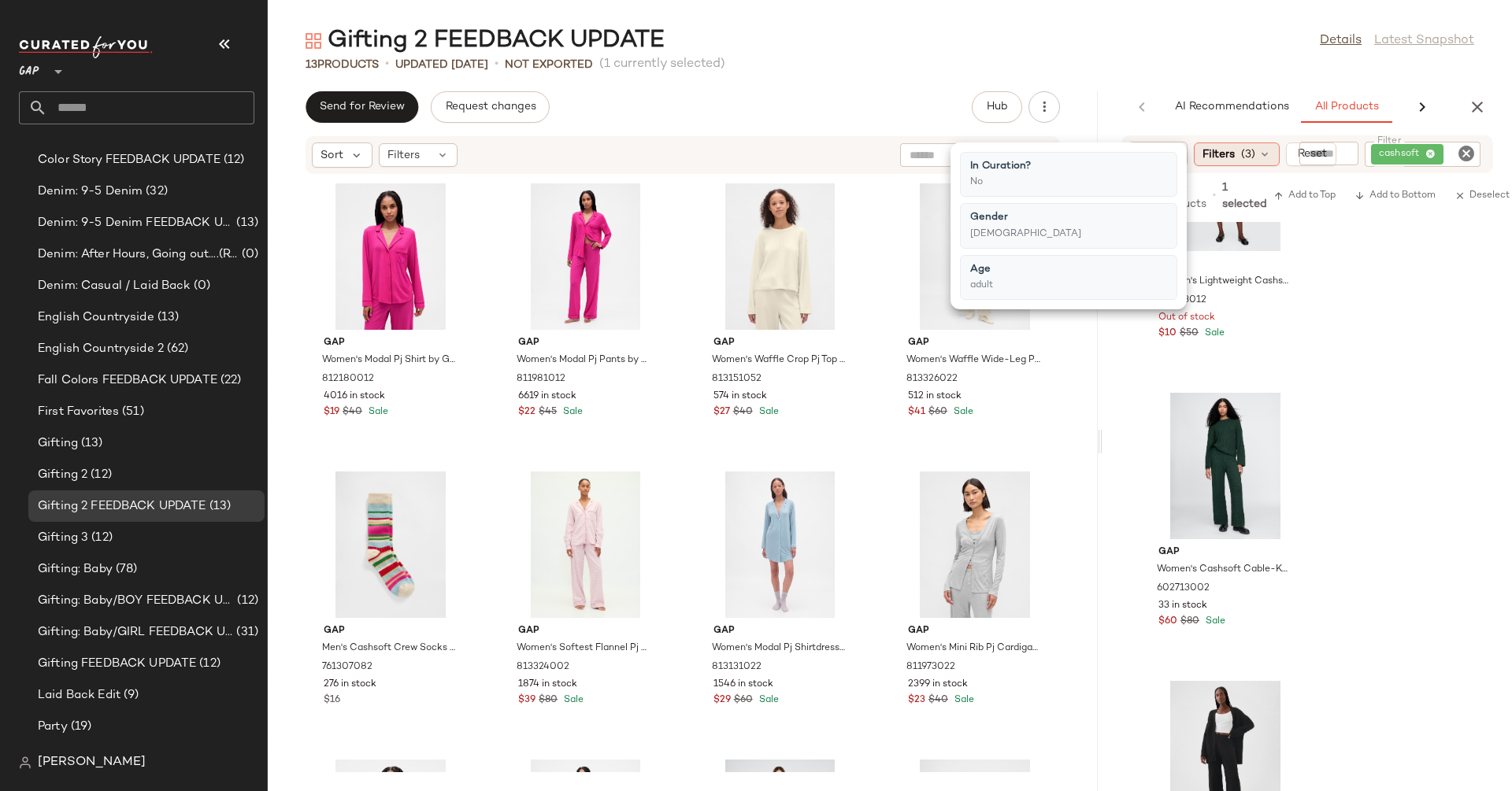
click at [1238, 152] on div "Filters (3)" at bounding box center [1237, 154] width 86 height 24
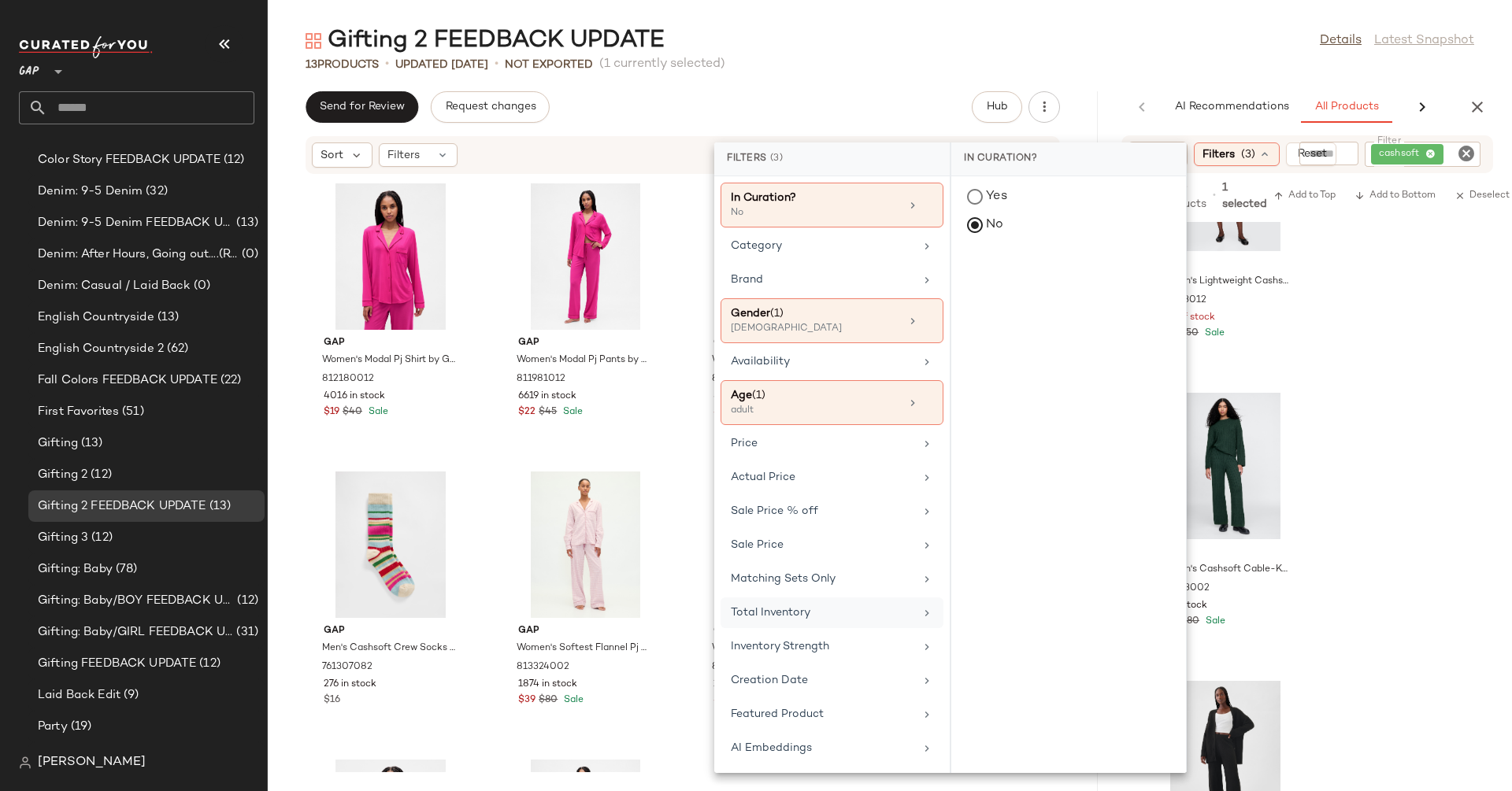
click at [791, 597] on div "Total Inventory" at bounding box center [832, 612] width 223 height 31
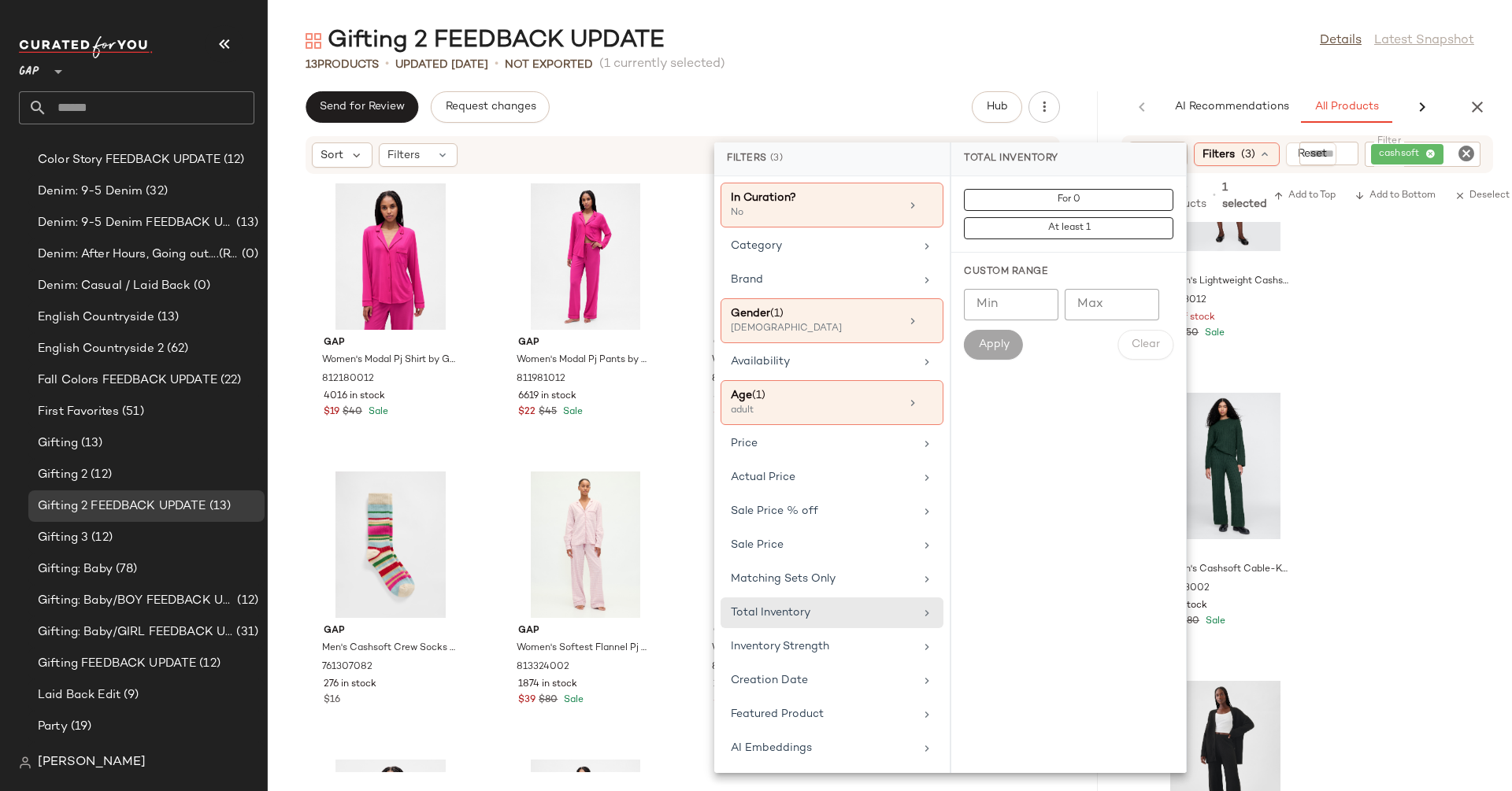
click at [1016, 293] on input "Min" at bounding box center [1012, 305] width 95 height 32
type input "**"
click at [993, 351] on button "Apply" at bounding box center [993, 344] width 58 height 30
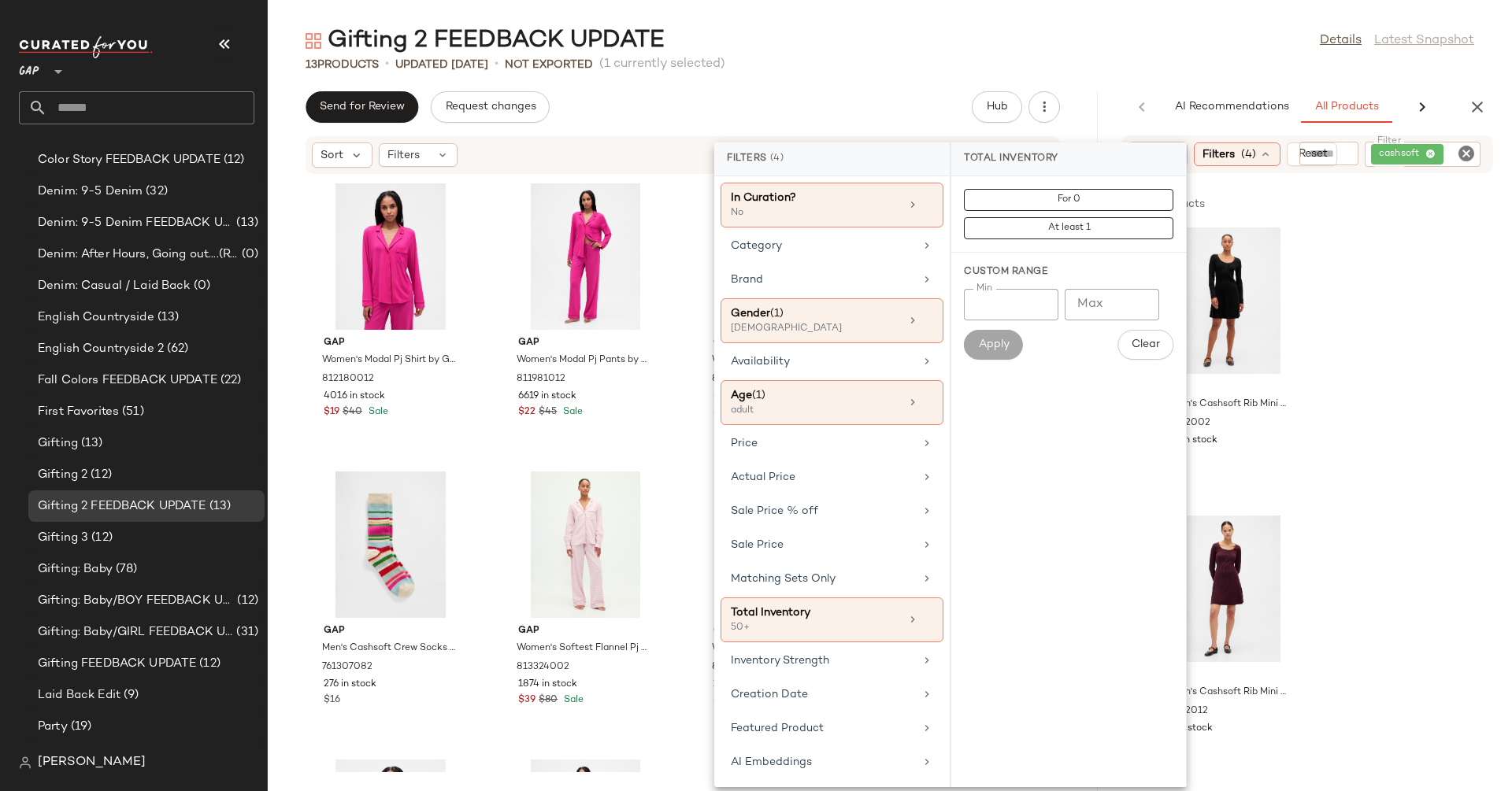
click at [1112, 88] on div "Gifting 2 FEEDBACK UPDATE Details Latest Snapshot 13 Products • updated Sep 7th…" at bounding box center [889, 408] width 1244 height 766
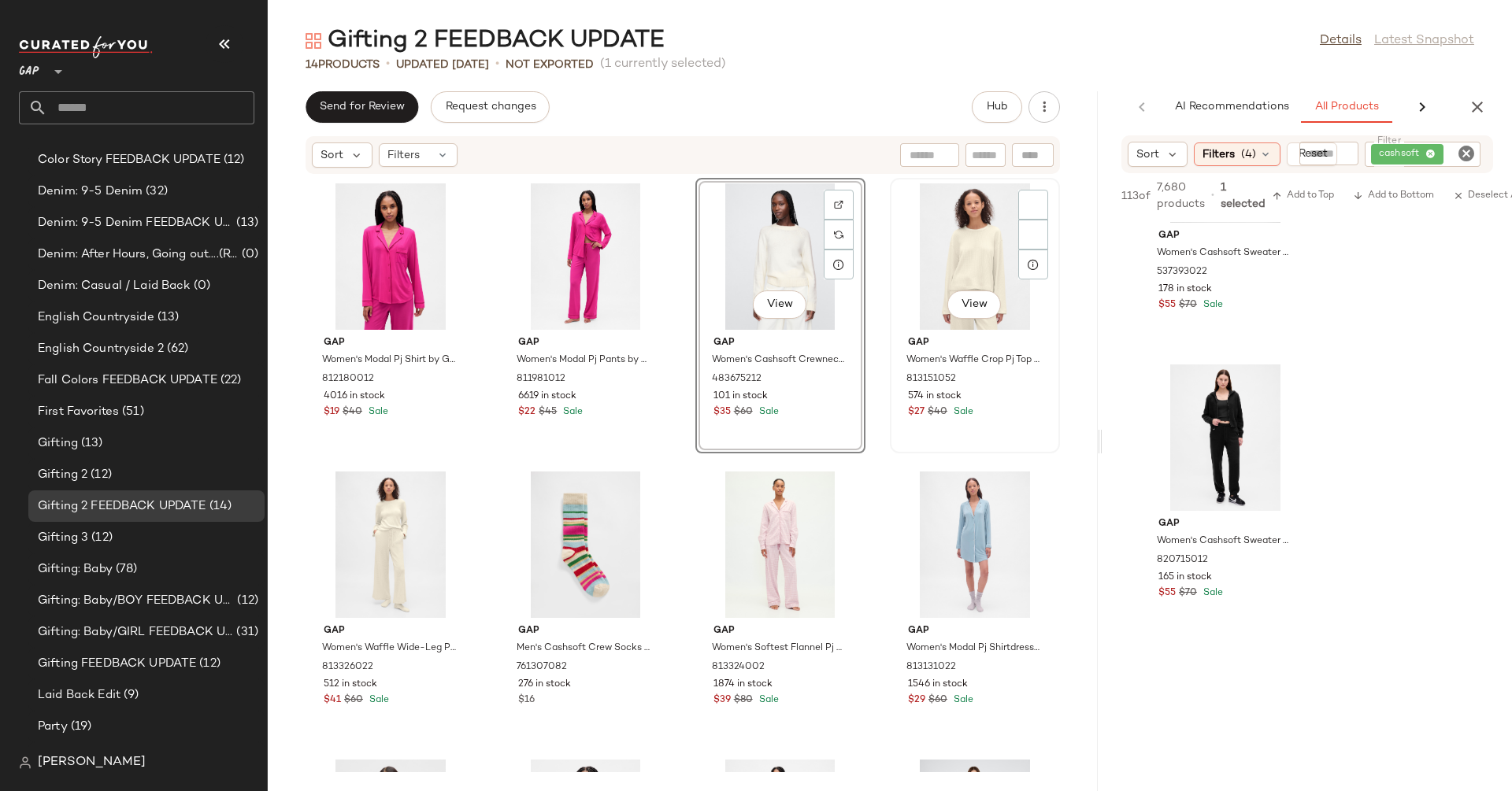
scroll to position [224, 0]
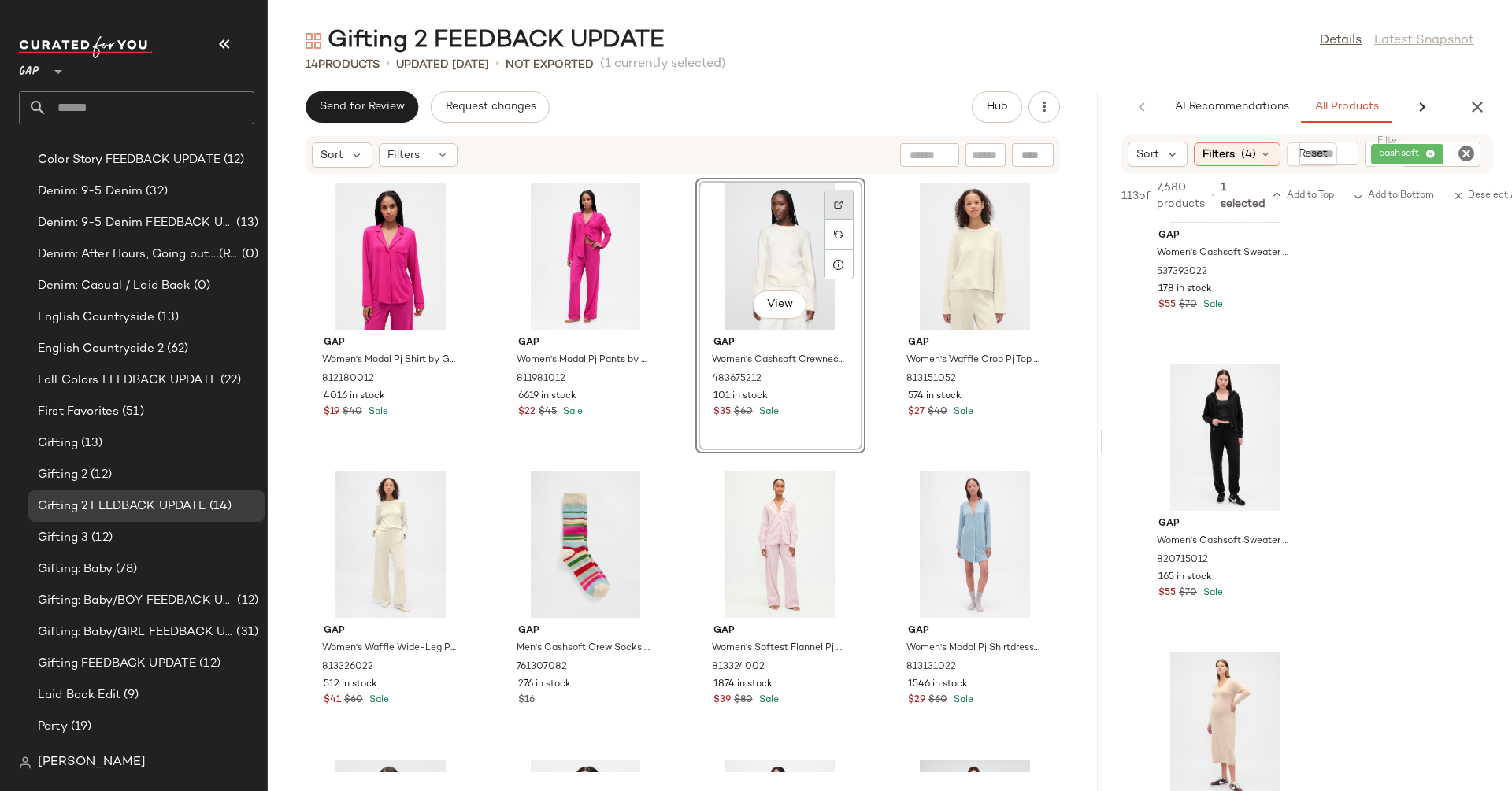
click at [824, 209] on div at bounding box center [839, 205] width 30 height 30
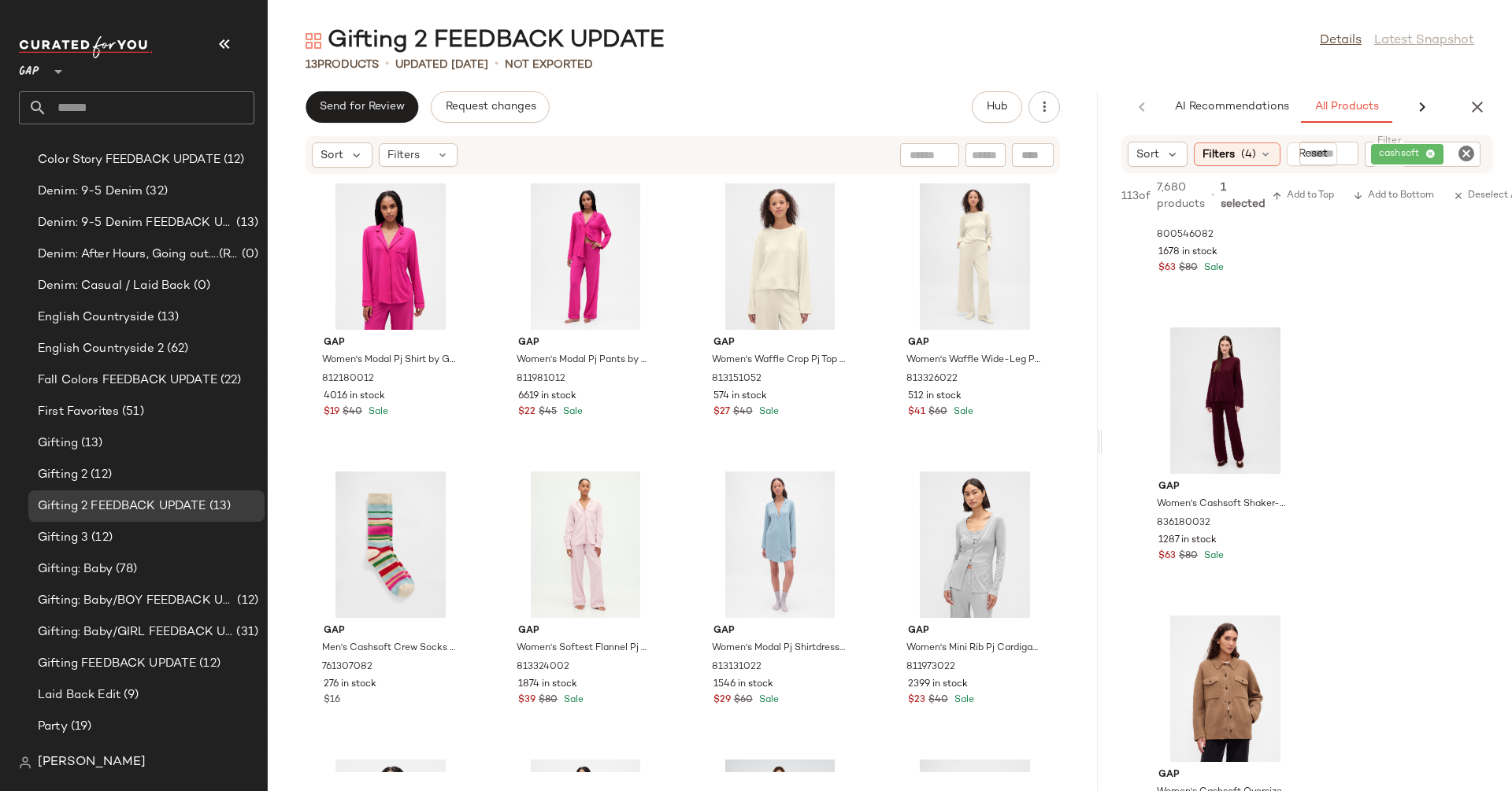
scroll to position [9286, 0]
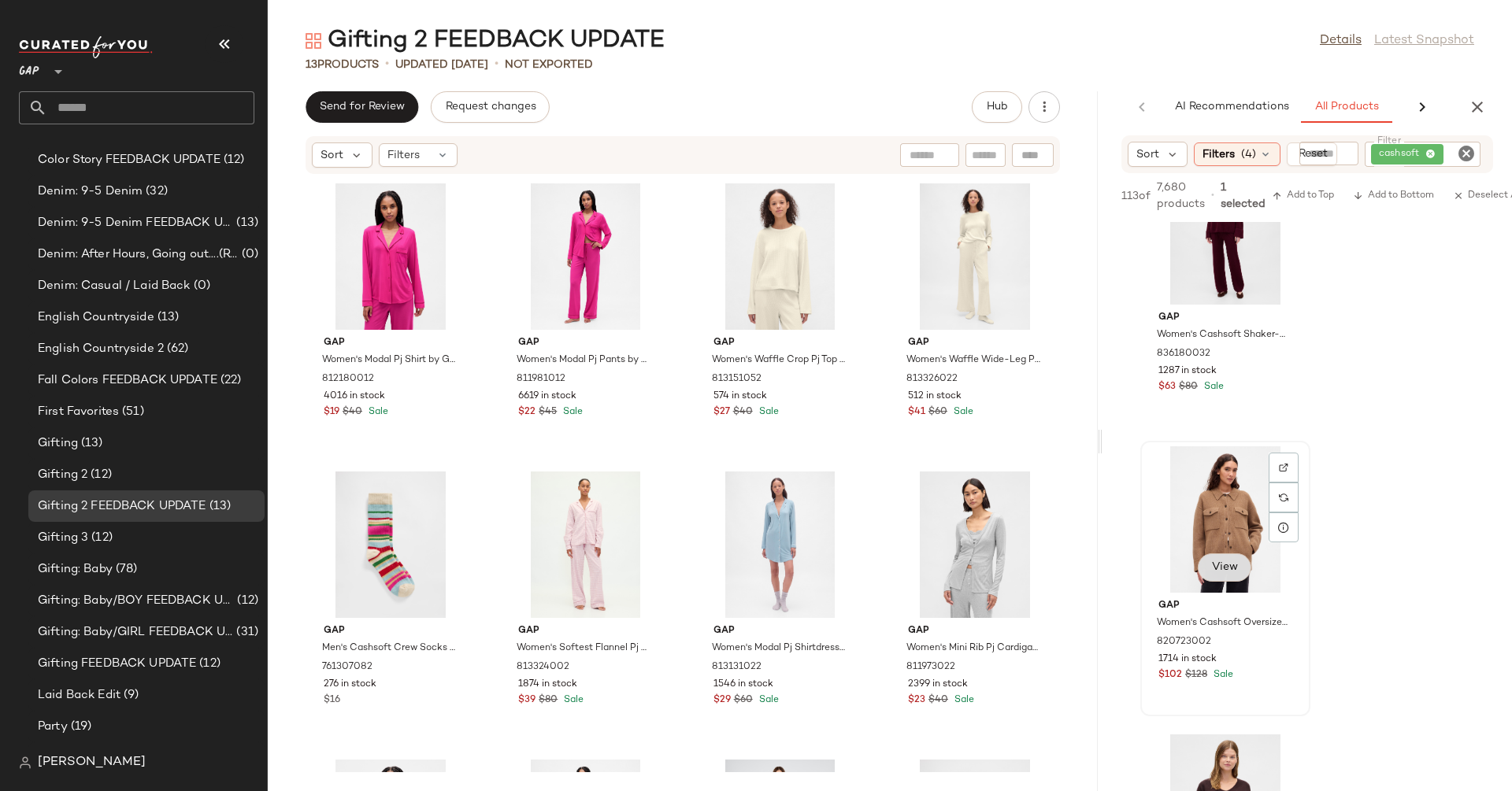
click at [1214, 563] on span "View" at bounding box center [1225, 568] width 27 height 12
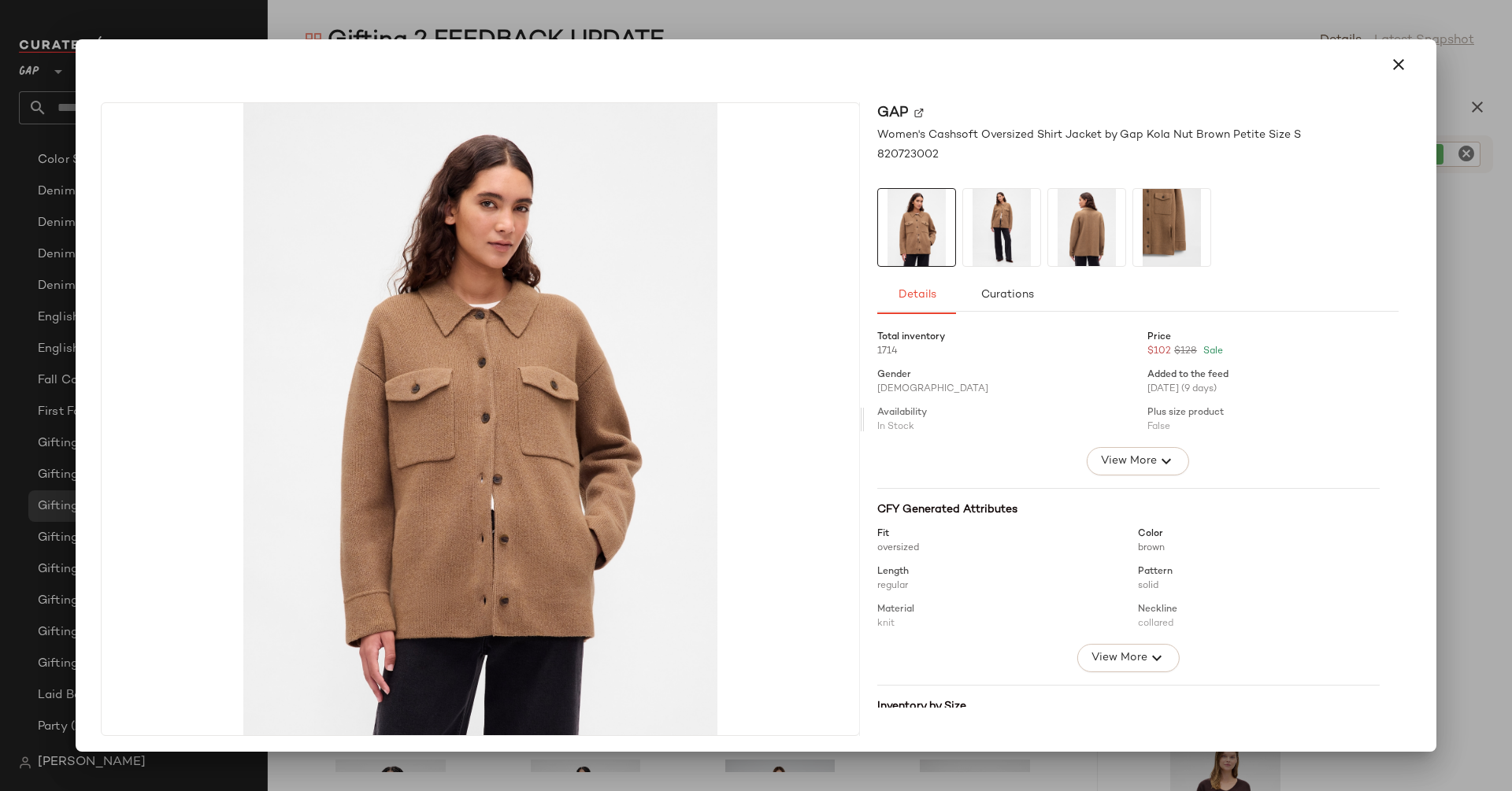
scroll to position [288, 0]
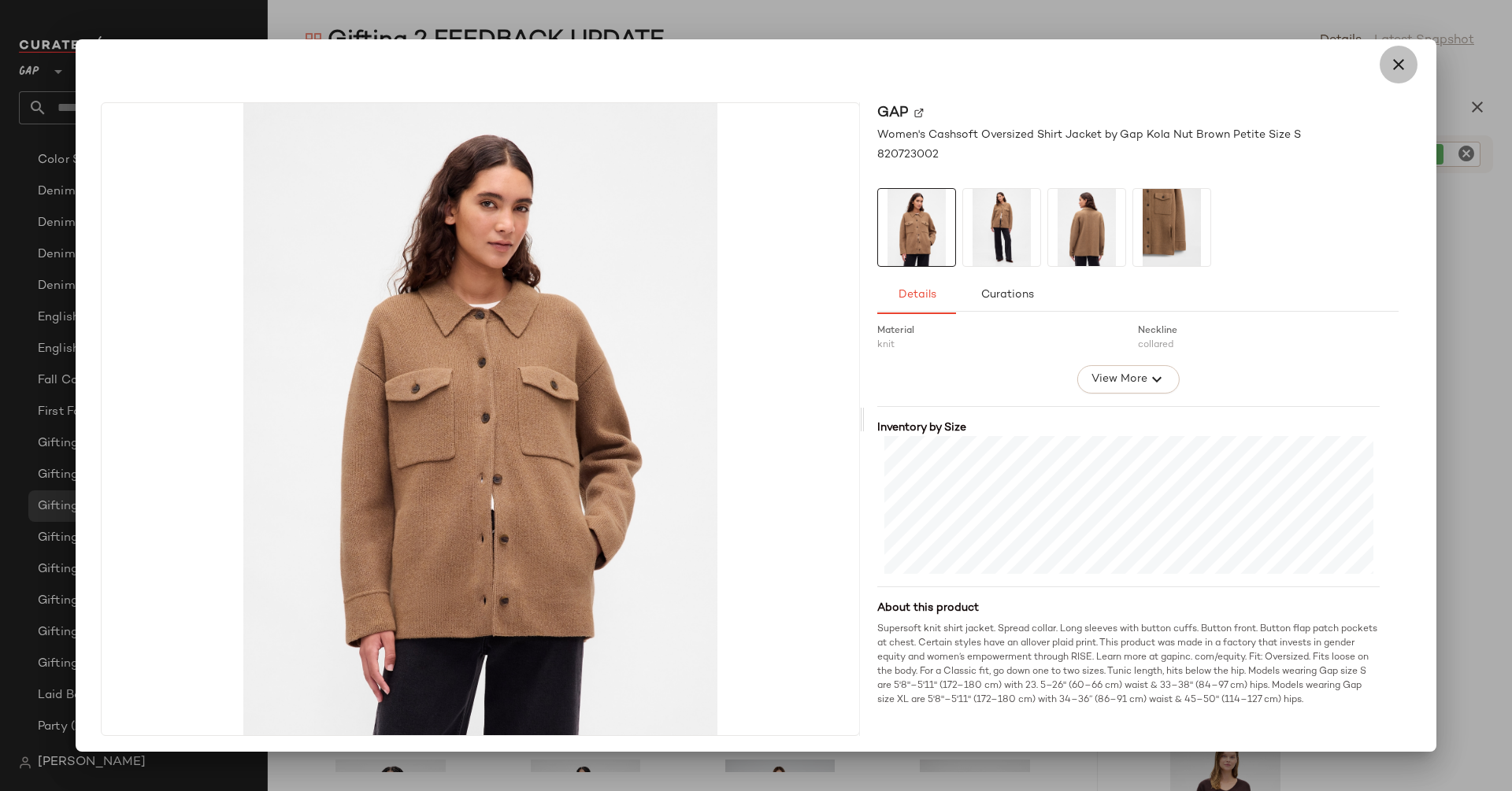
click at [1389, 60] on icon "button" at bounding box center [1399, 65] width 19 height 19
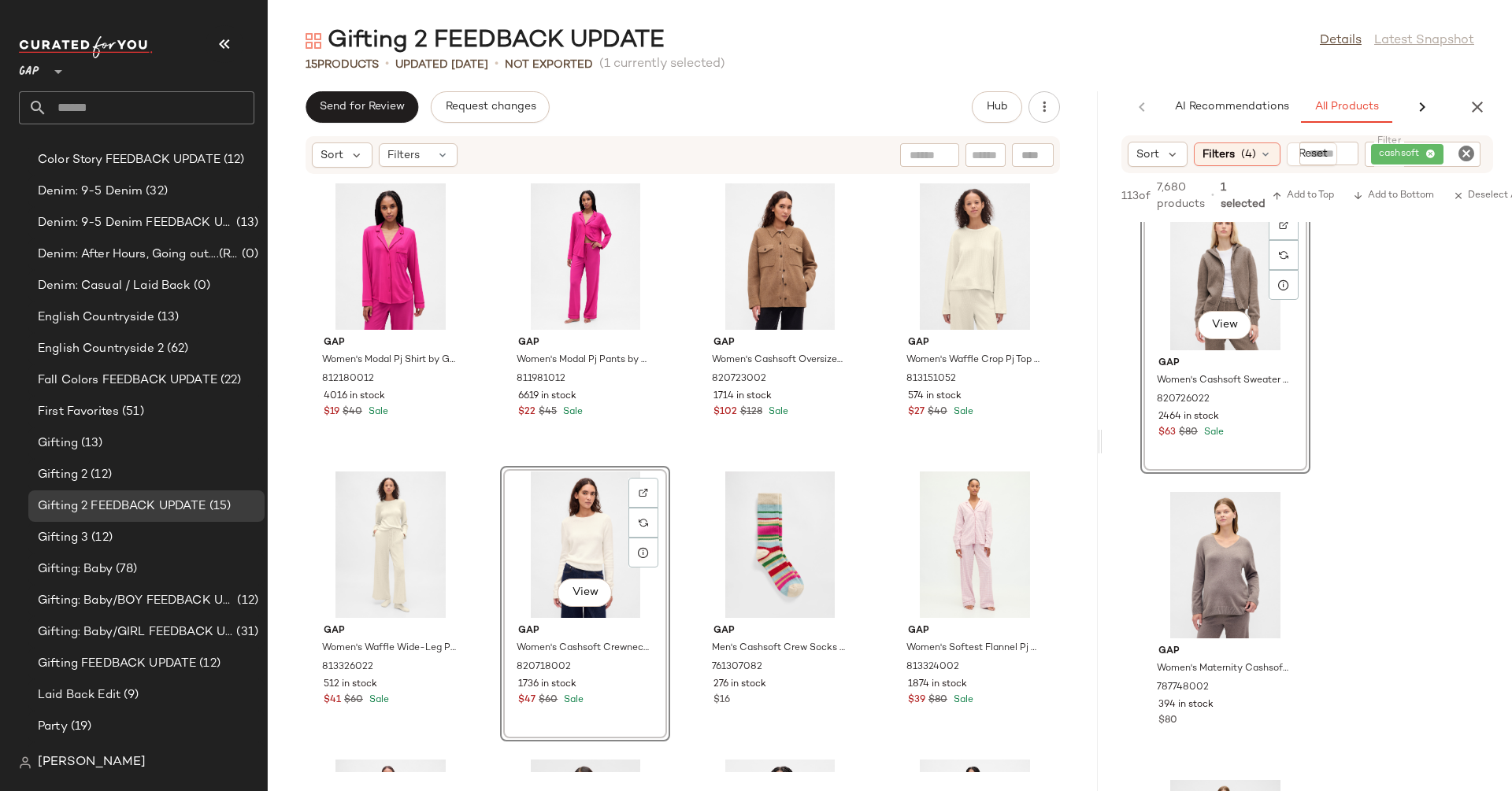
scroll to position [224, 0]
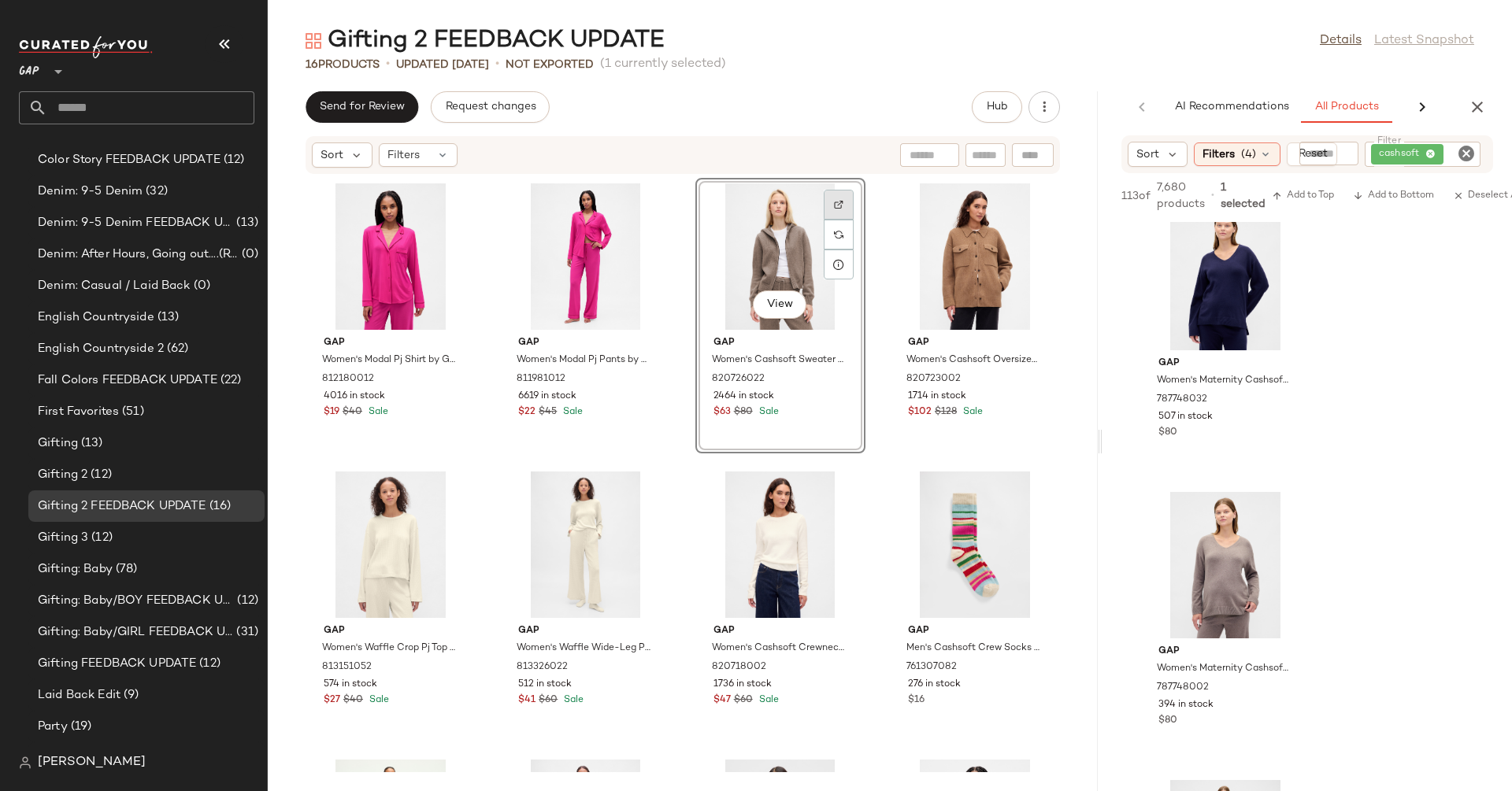
click at [834, 205] on img at bounding box center [838, 204] width 10 height 10
click at [1019, 200] on div at bounding box center [1033, 205] width 30 height 30
click at [971, 308] on span "View" at bounding box center [974, 304] width 27 height 12
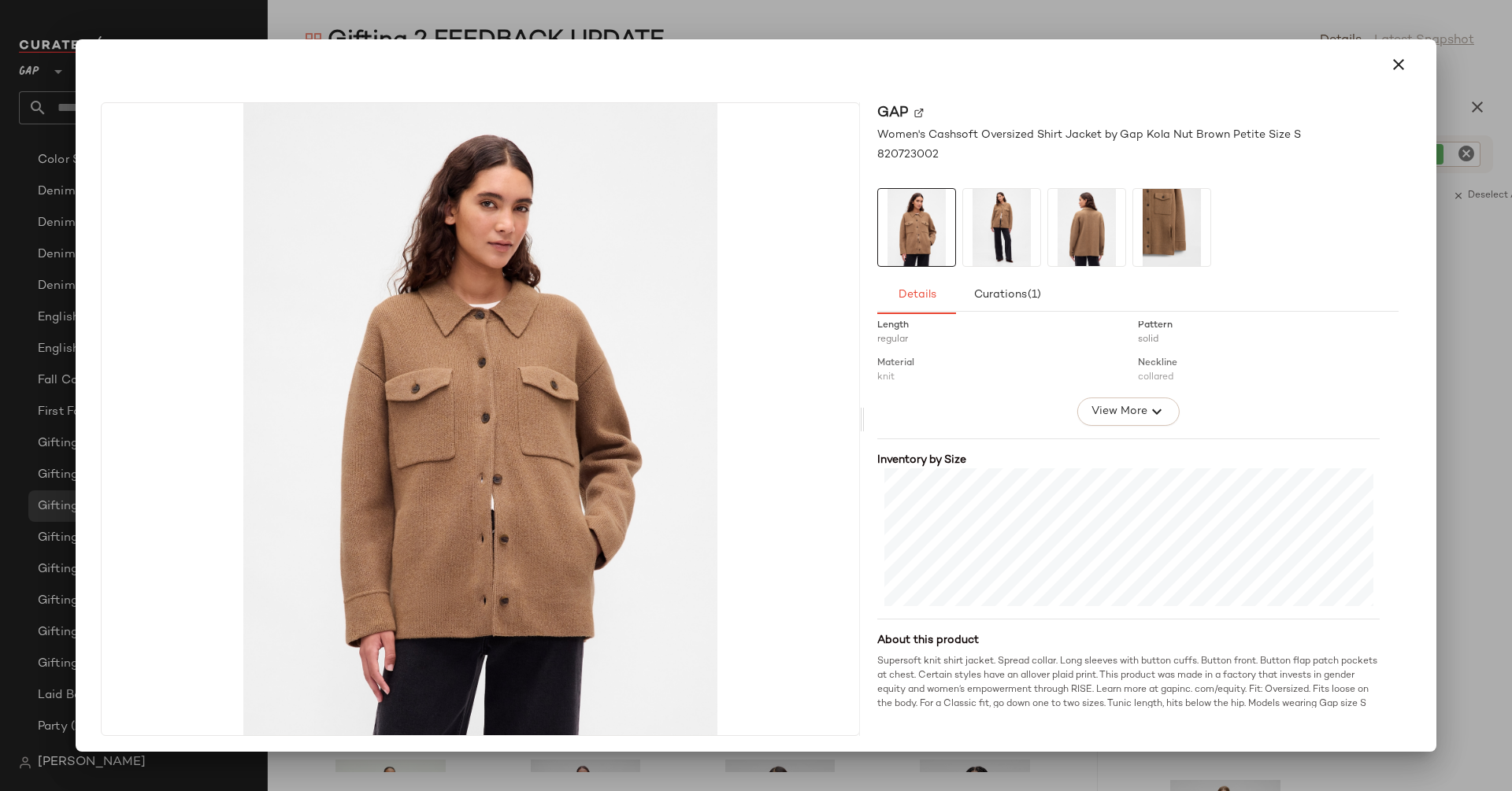
scroll to position [291, 0]
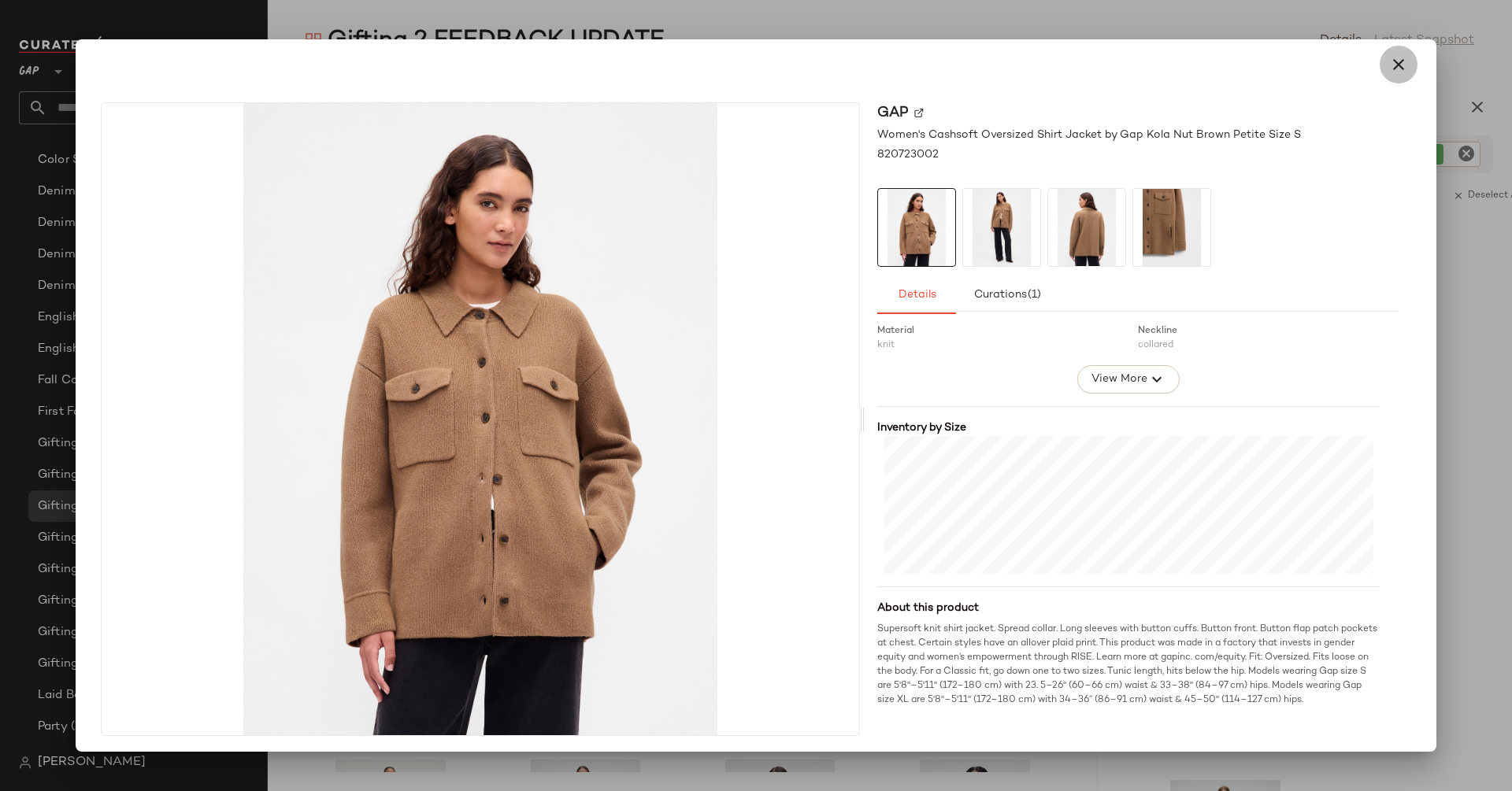
click at [1386, 74] on button "button" at bounding box center [1398, 64] width 38 height 38
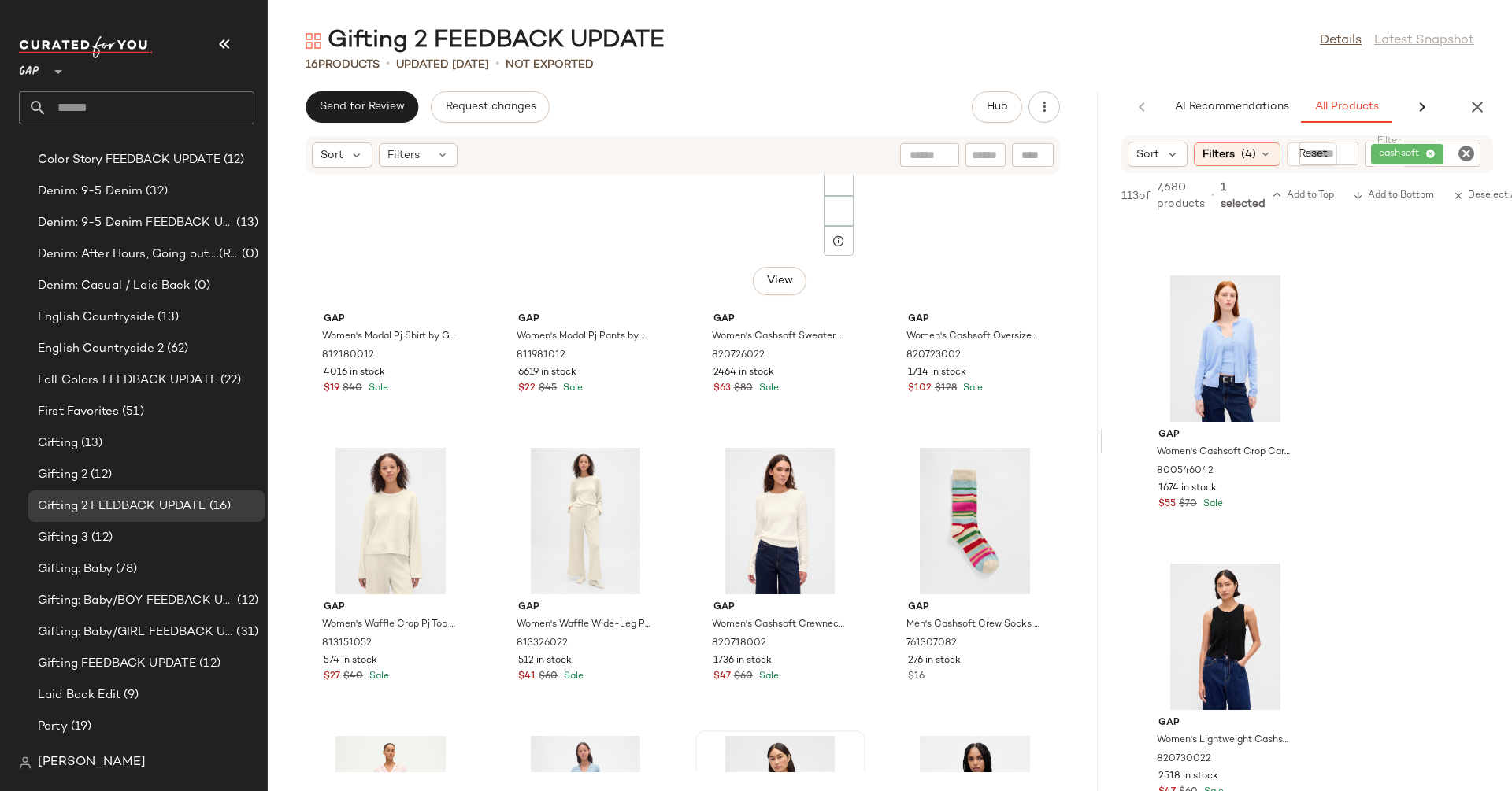
scroll to position [0, 0]
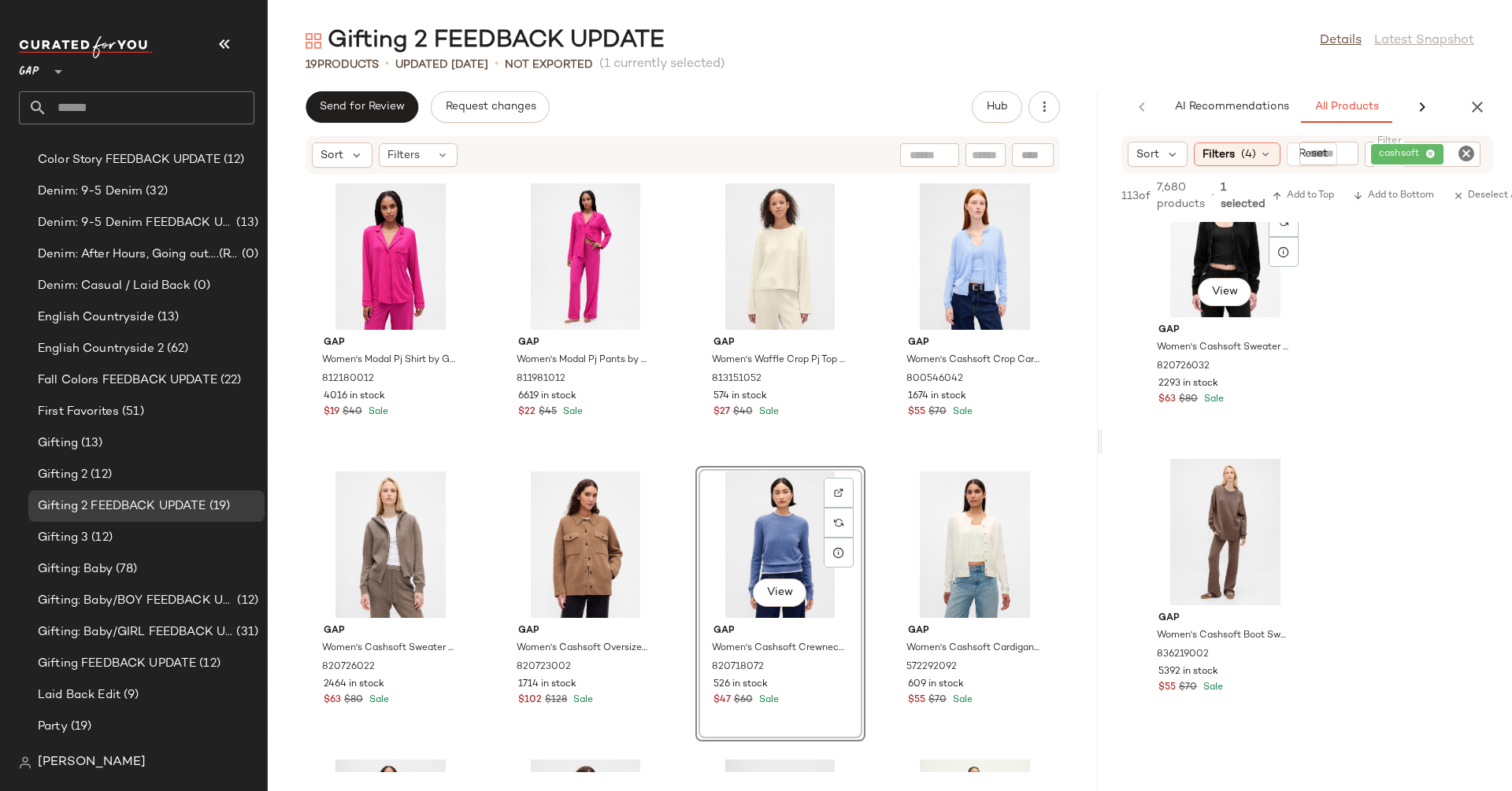
scroll to position [21335, 0]
drag, startPoint x: 1466, startPoint y: 157, endPoint x: 1508, endPoint y: 376, distance: 223.0
click at [1508, 376] on div "Sort Filters (4) Reset Filter cashsoft Filter 113 of 7,680 products • 1 selecte…" at bounding box center [1307, 463] width 409 height 655
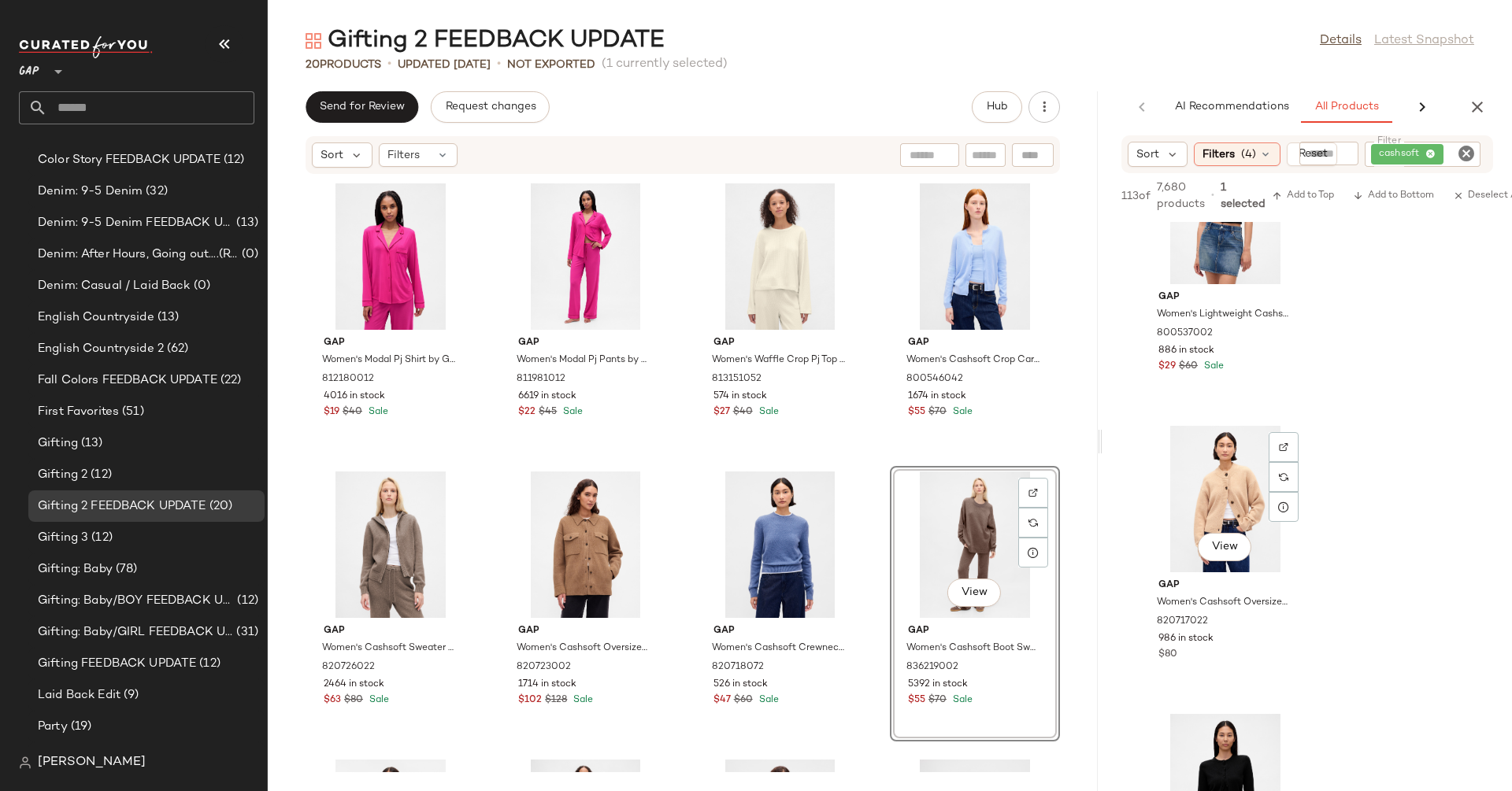
scroll to position [21984, 0]
click at [1019, 492] on div at bounding box center [1033, 492] width 30 height 30
click at [1462, 153] on icon "Clear Filter" at bounding box center [1466, 153] width 19 height 19
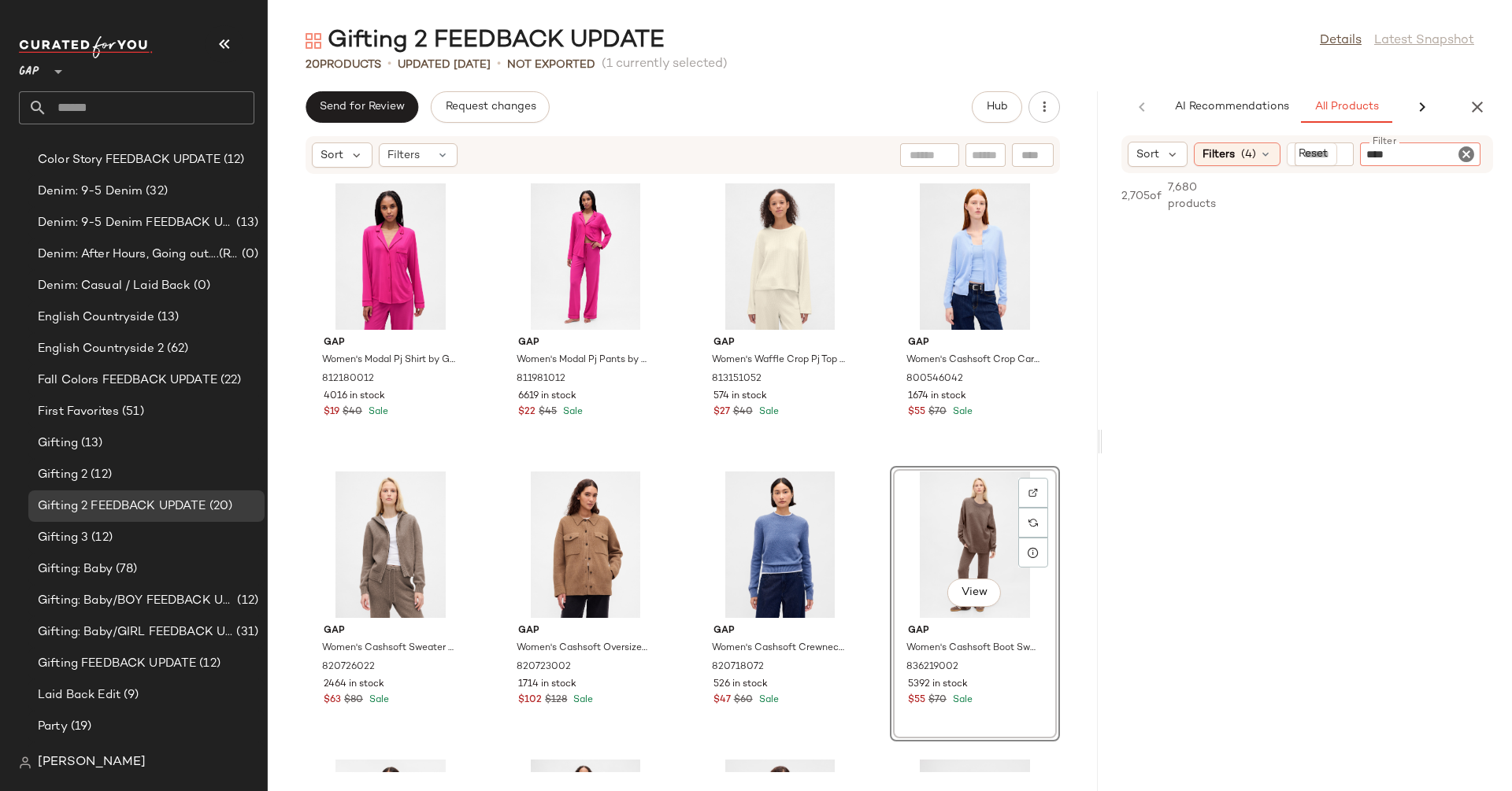
type input "*****"
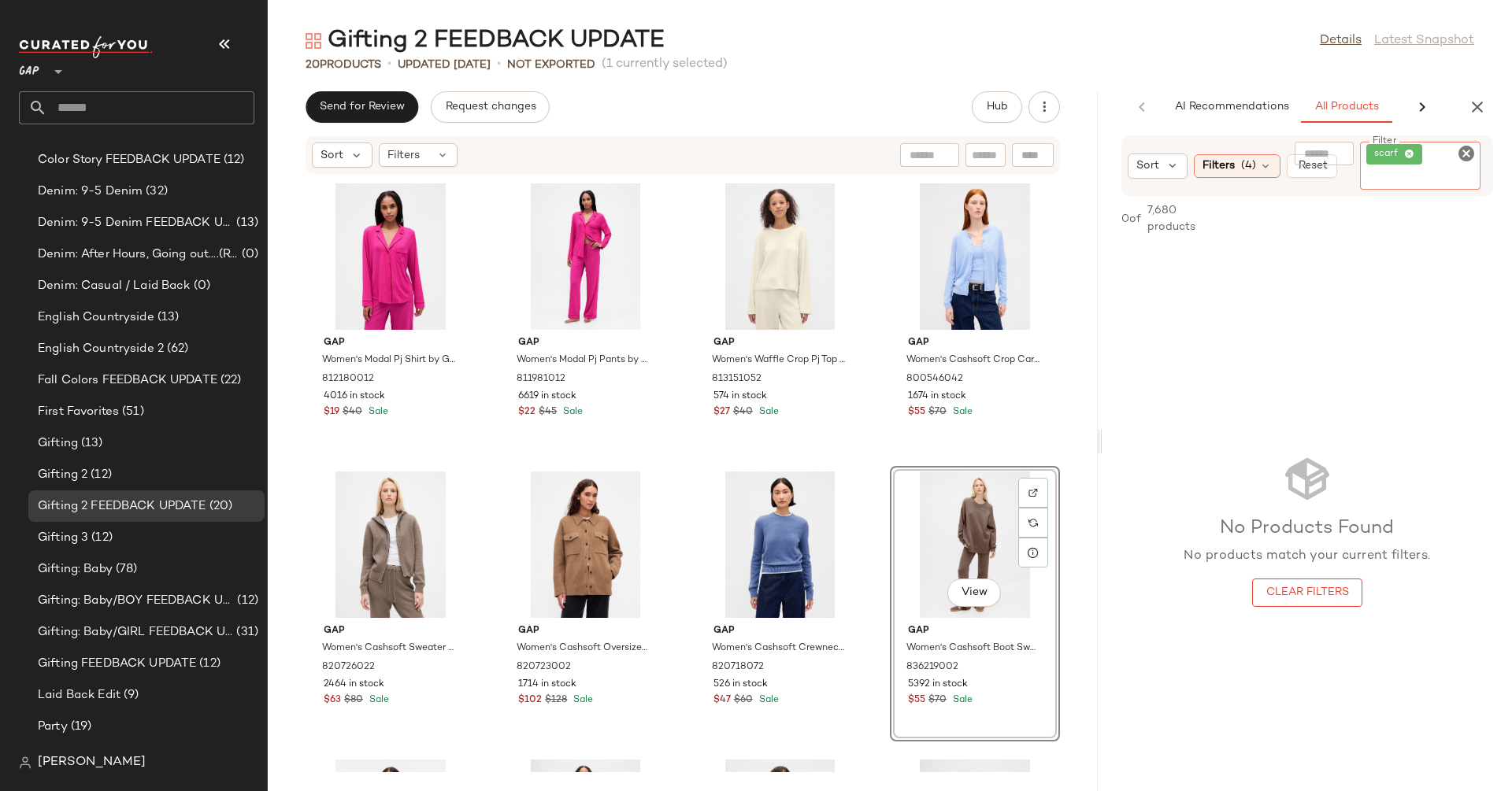
click at [1457, 152] on icon "Clear Filter" at bounding box center [1466, 153] width 19 height 19
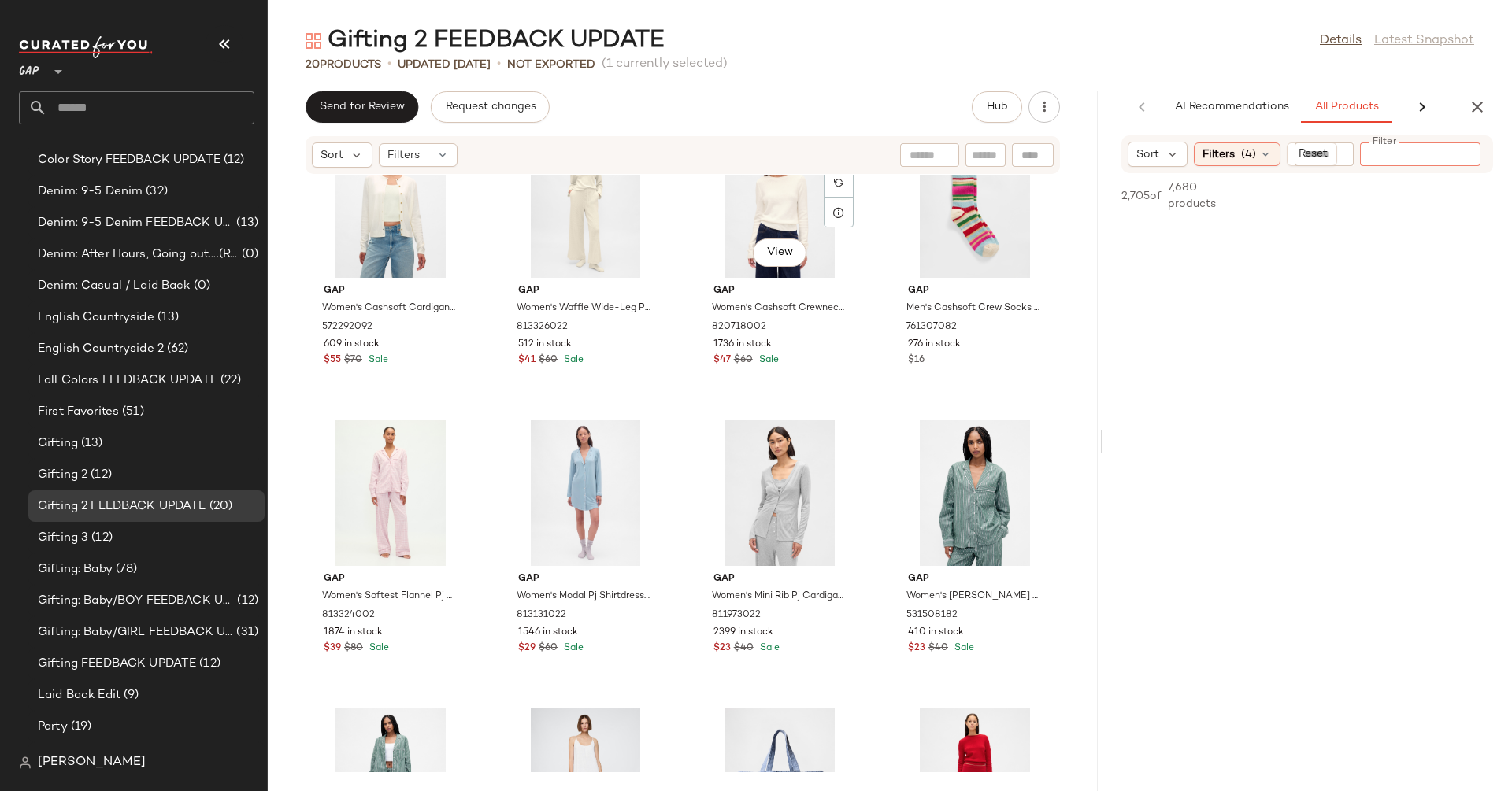
scroll to position [660, 0]
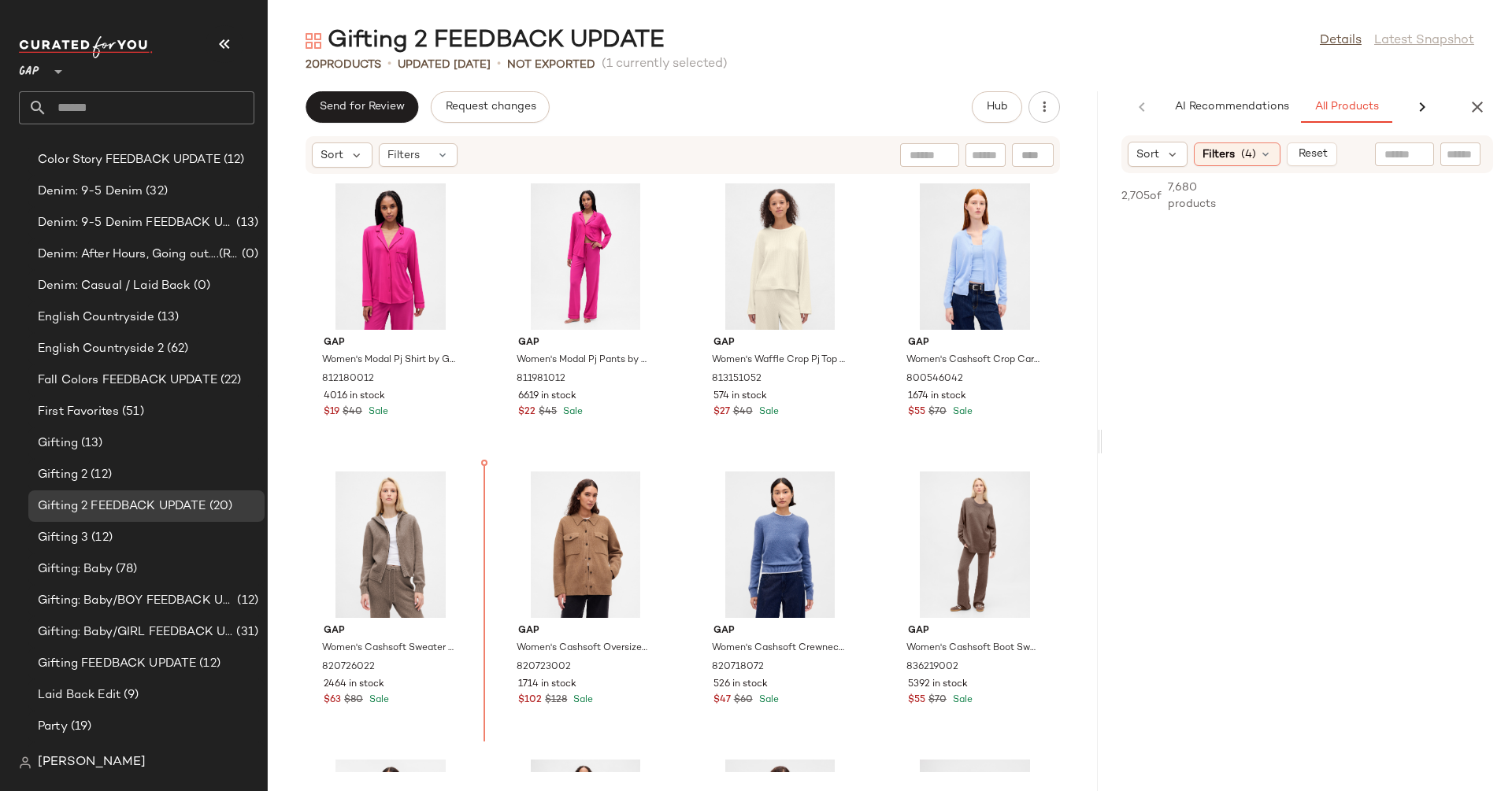
scroll to position [2, 0]
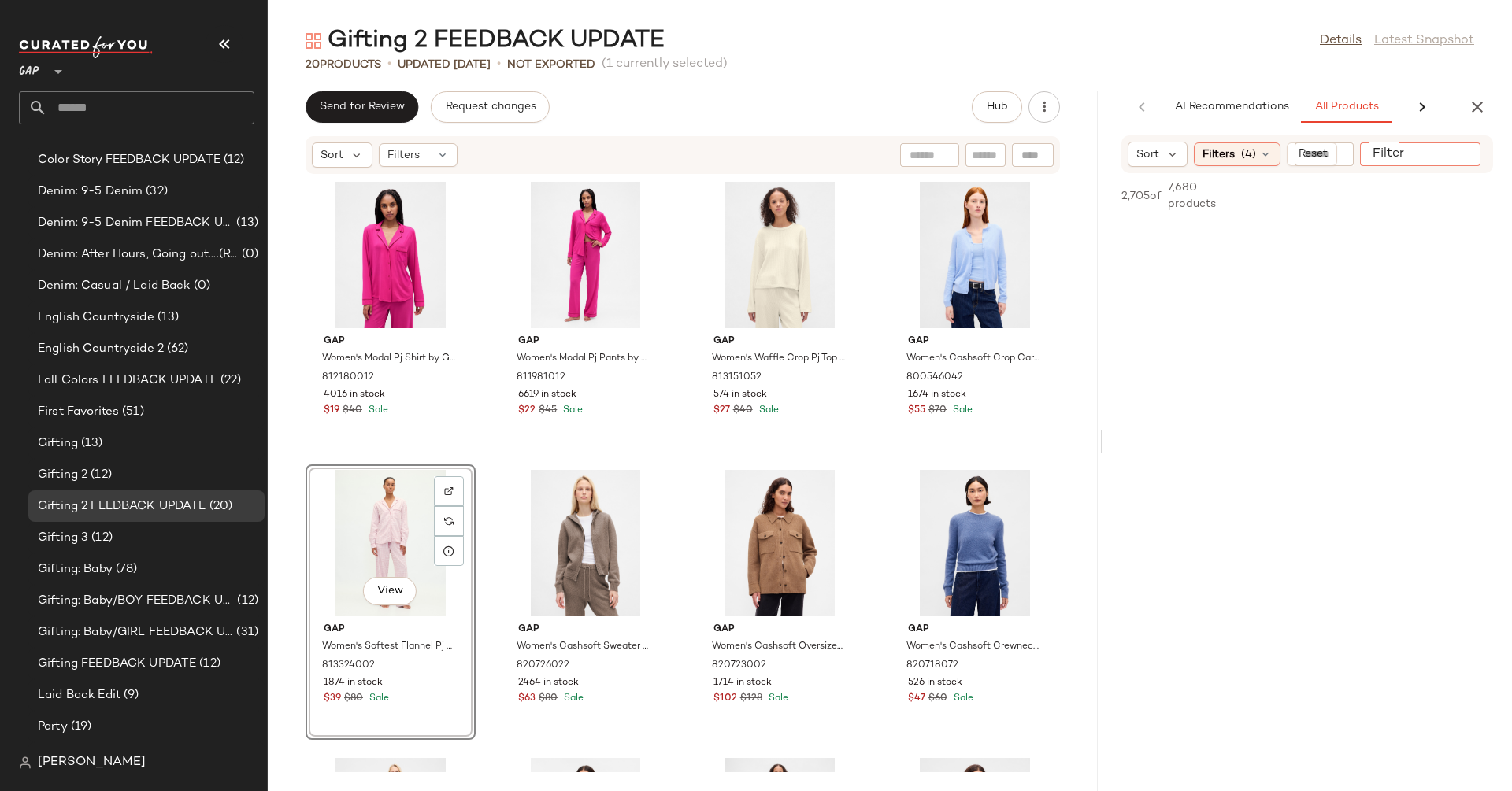
click at [1456, 150] on input "Filter" at bounding box center [1433, 154] width 134 height 17
type input "***"
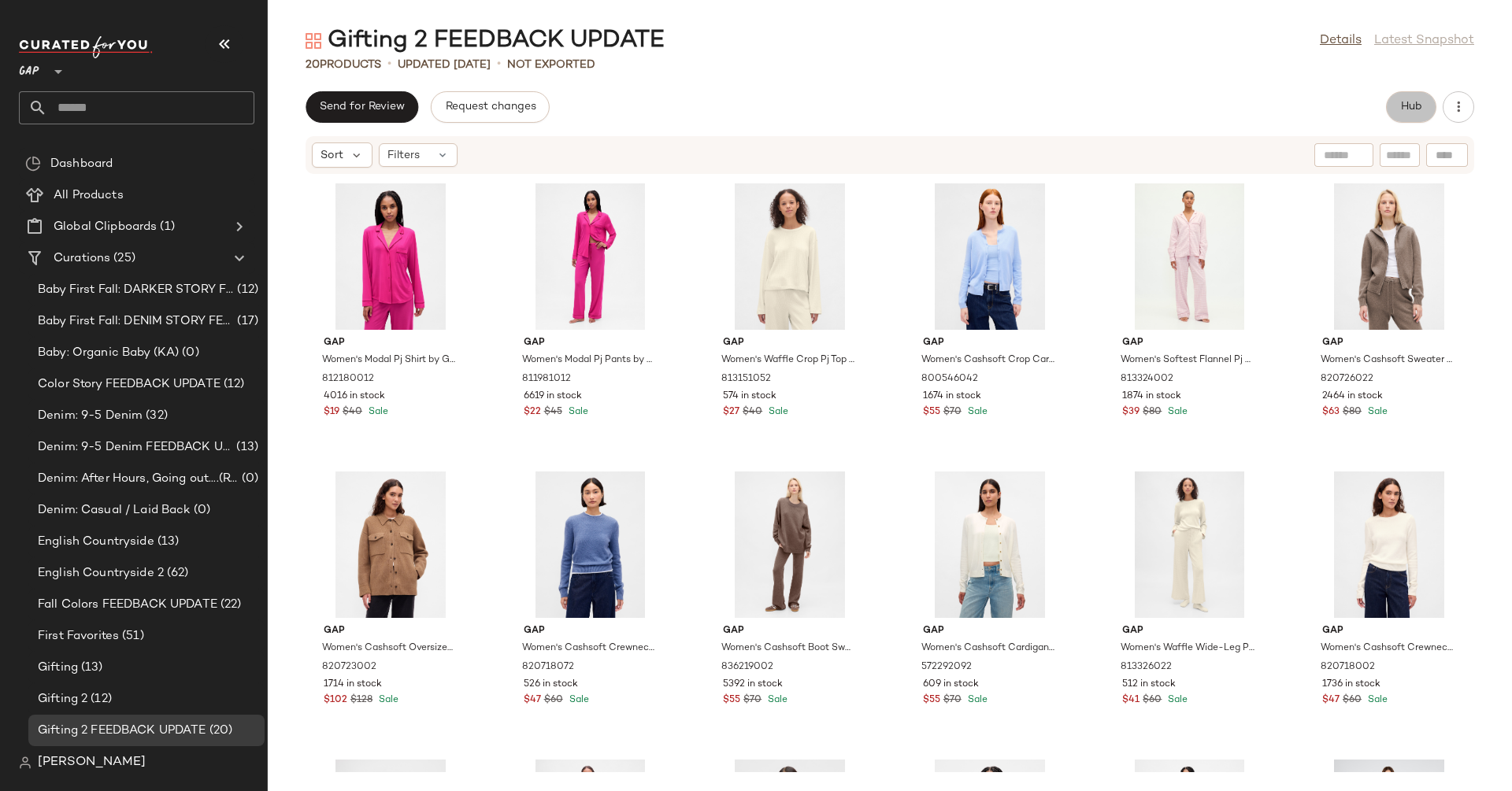
click at [1415, 102] on span "Hub" at bounding box center [1410, 107] width 22 height 12
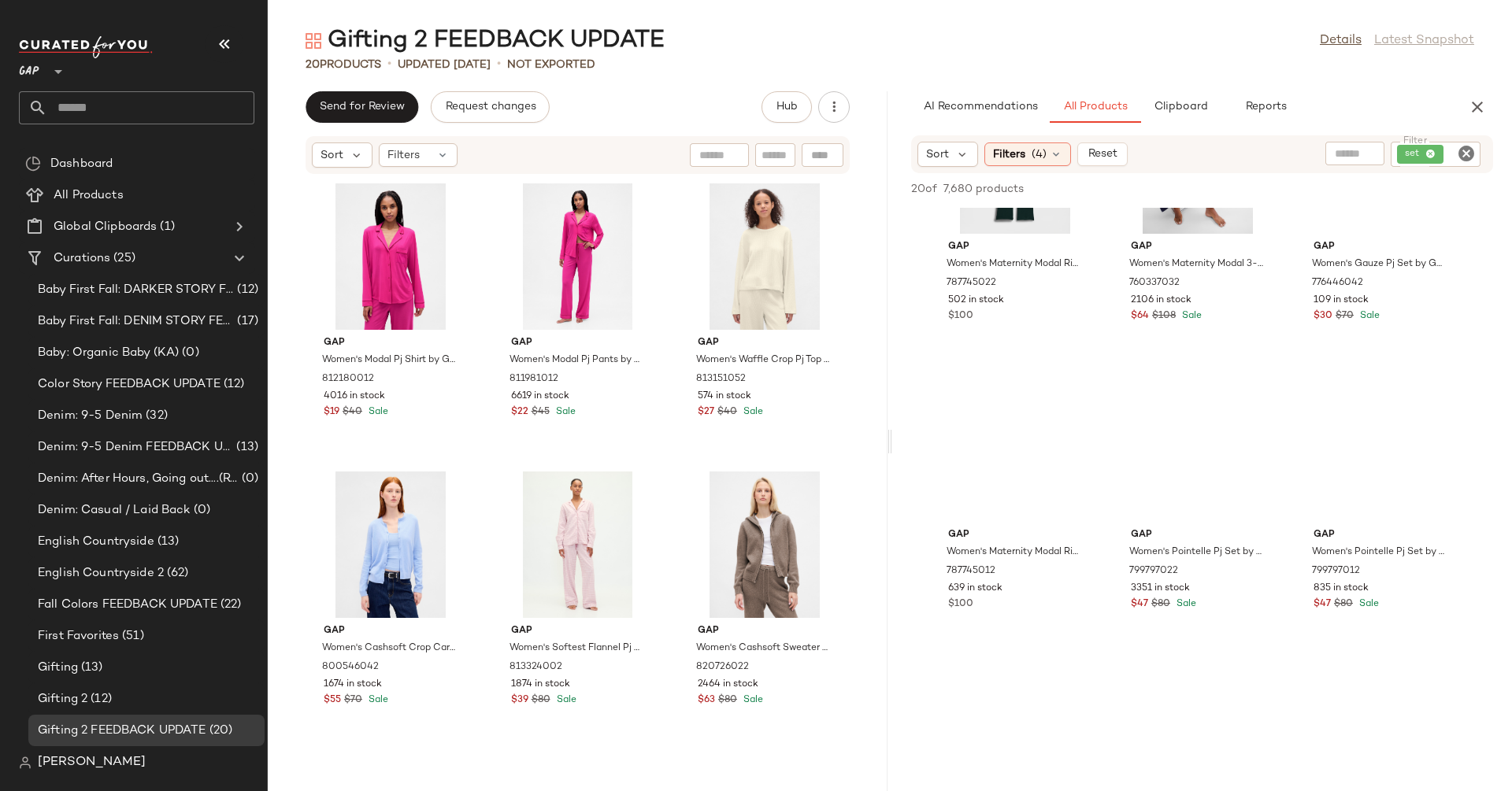
scroll to position [1298, 0]
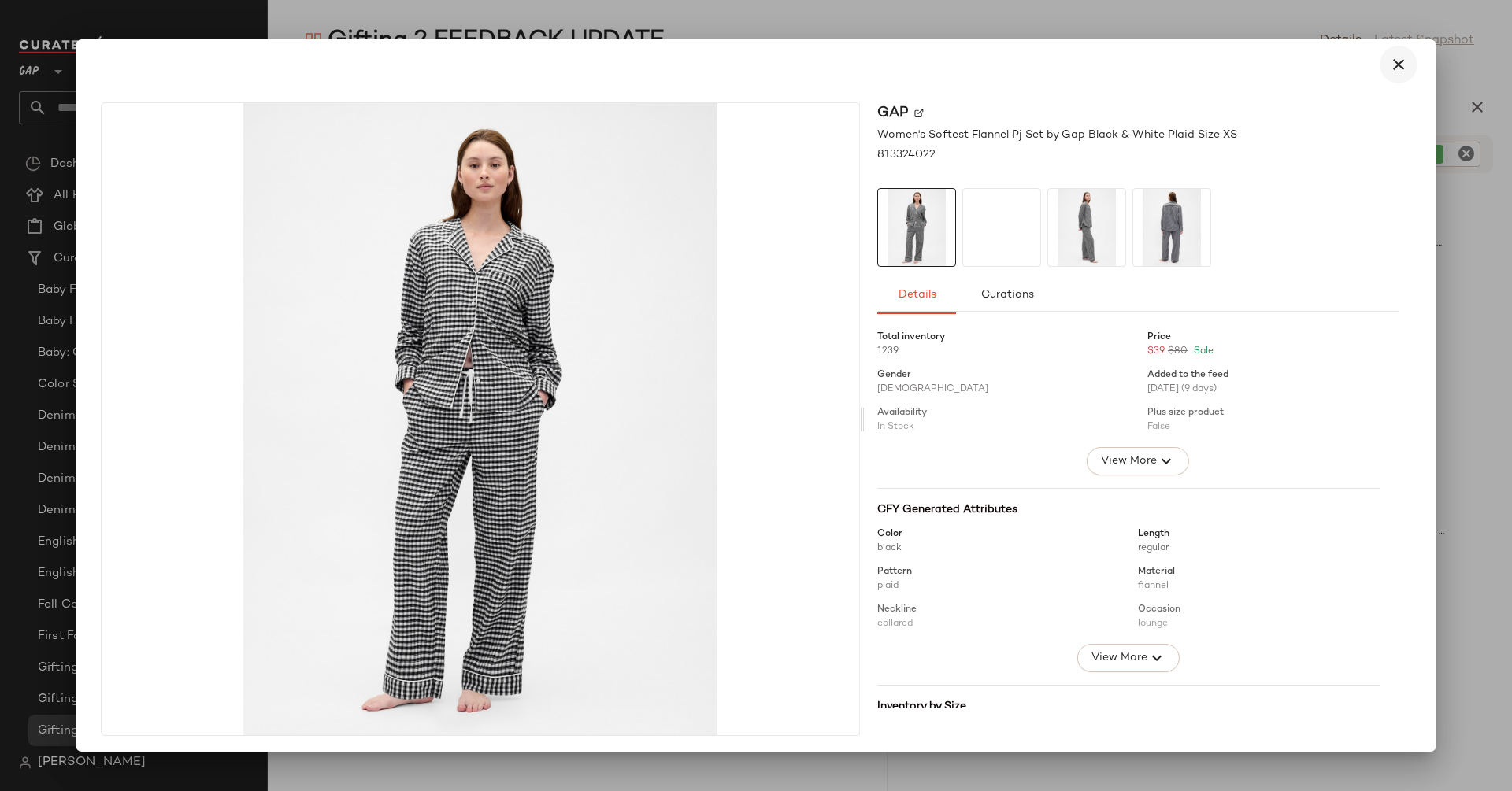
click at [1400, 73] on button "button" at bounding box center [1398, 64] width 38 height 38
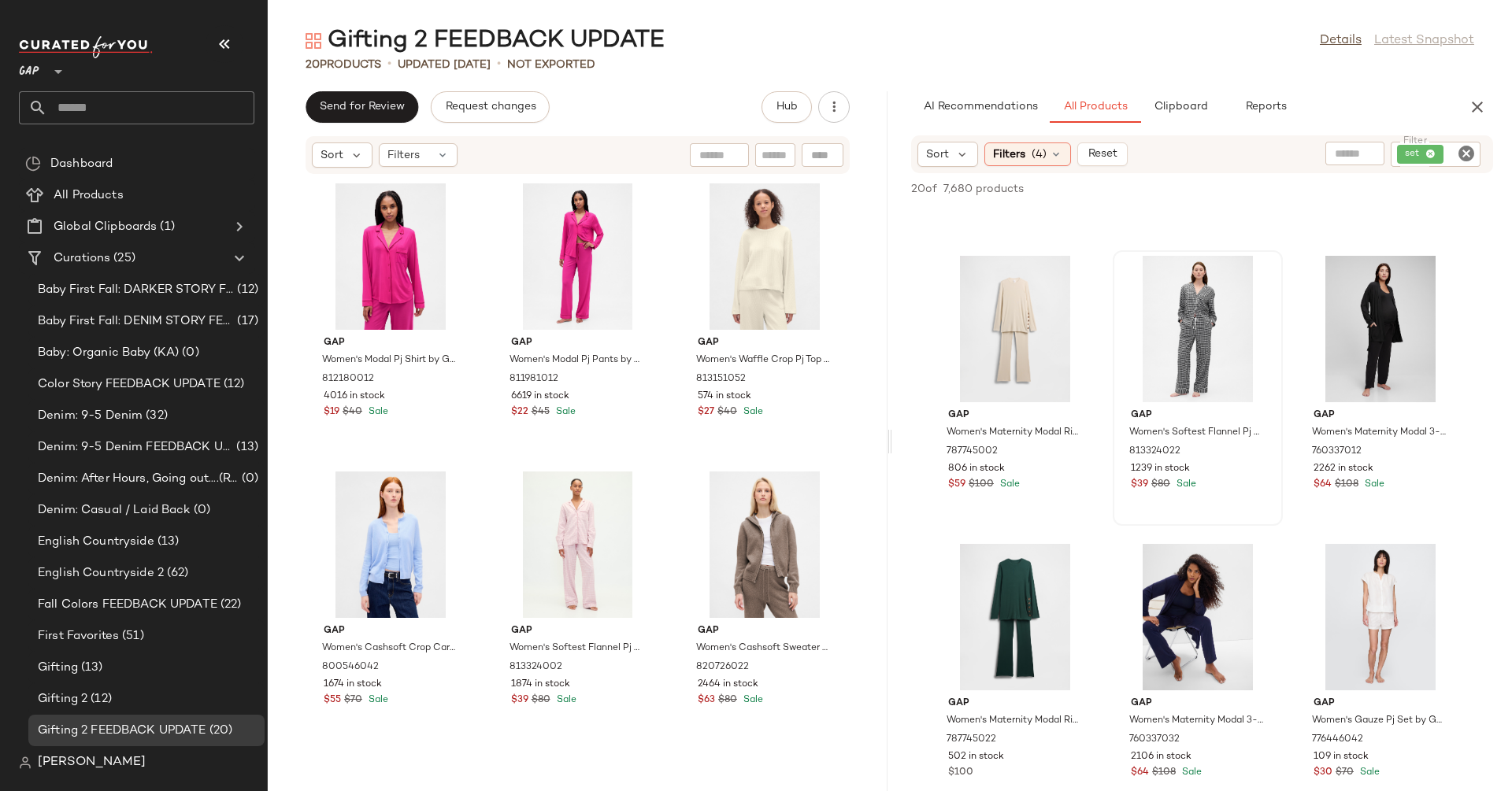
scroll to position [835, 0]
